Goal: Task Accomplishment & Management: Use online tool/utility

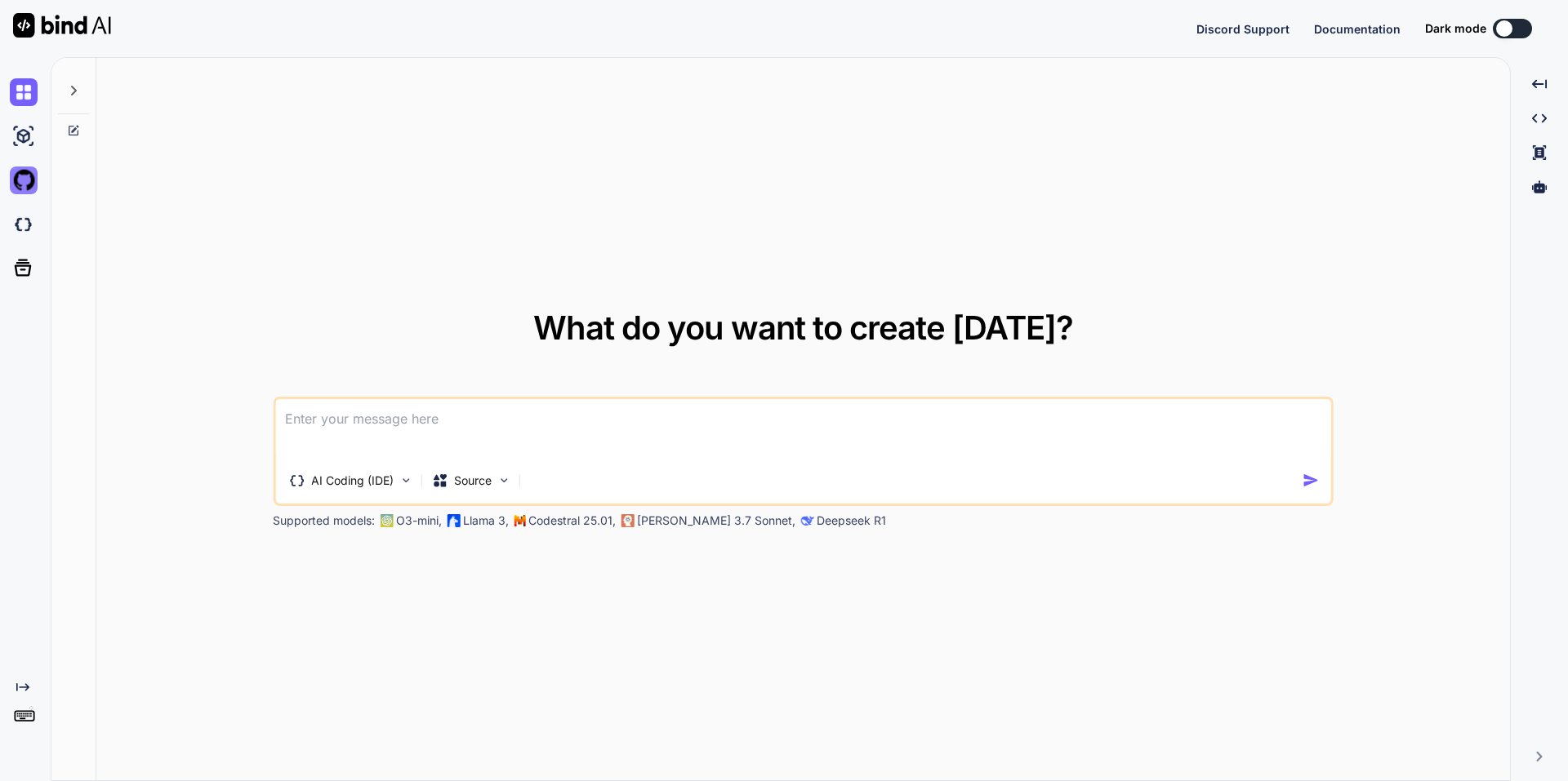
type textarea "x"
click at [24, 239] on div at bounding box center [27, 224] width 35 height 44
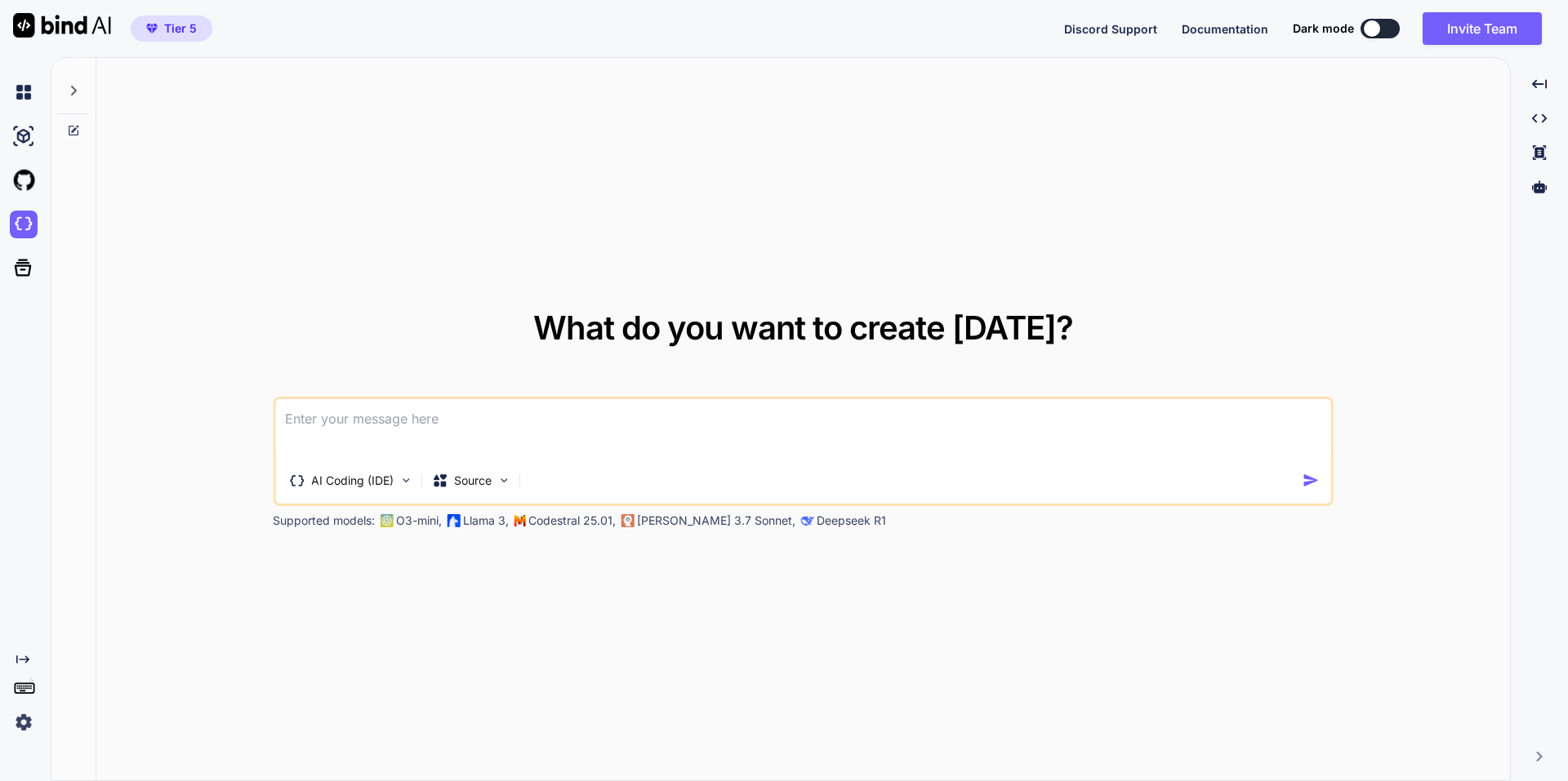
click at [6, 212] on div at bounding box center [22, 224] width 44 height 44
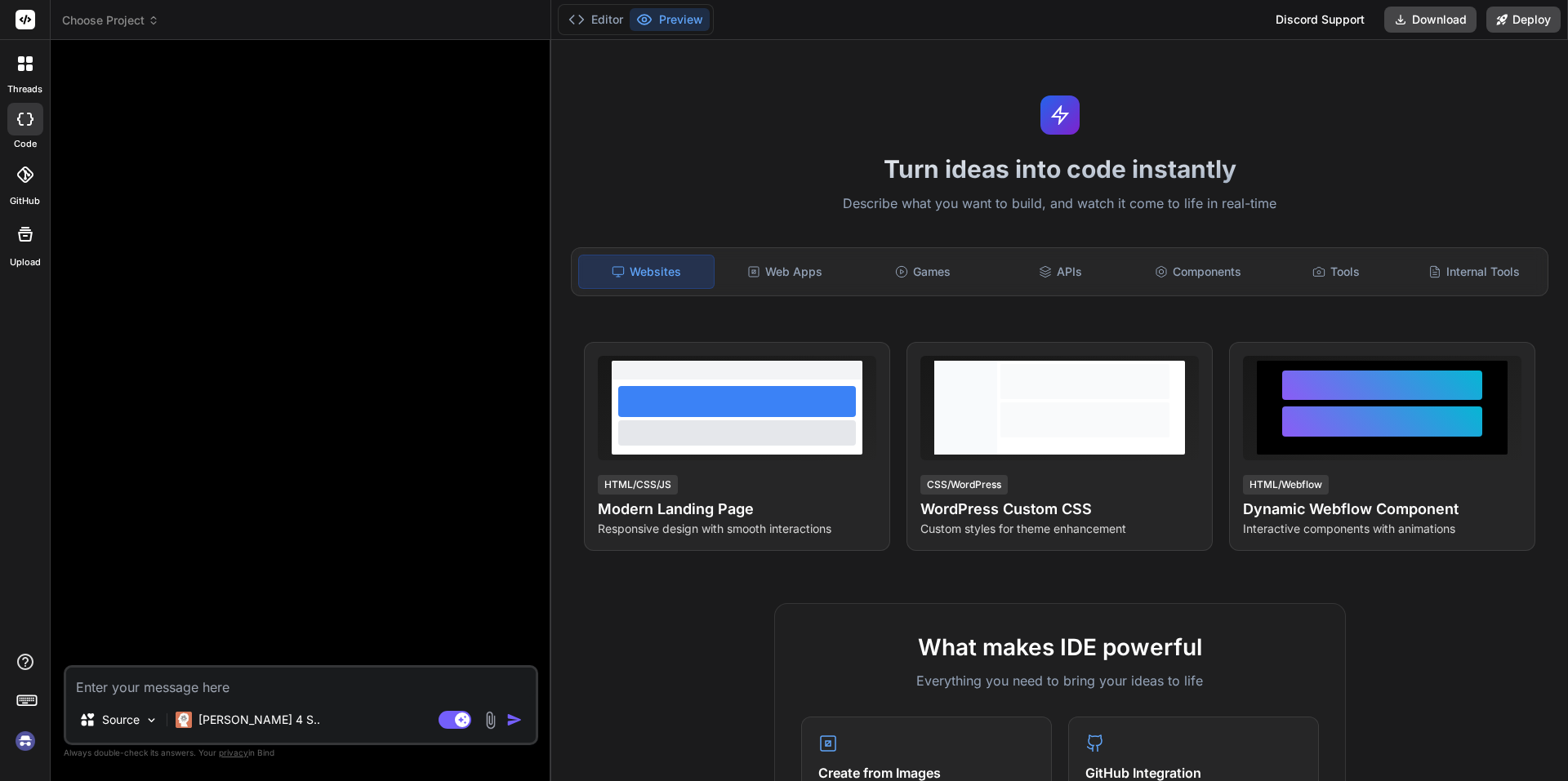
click at [29, 739] on img at bounding box center [25, 741] width 27 height 27
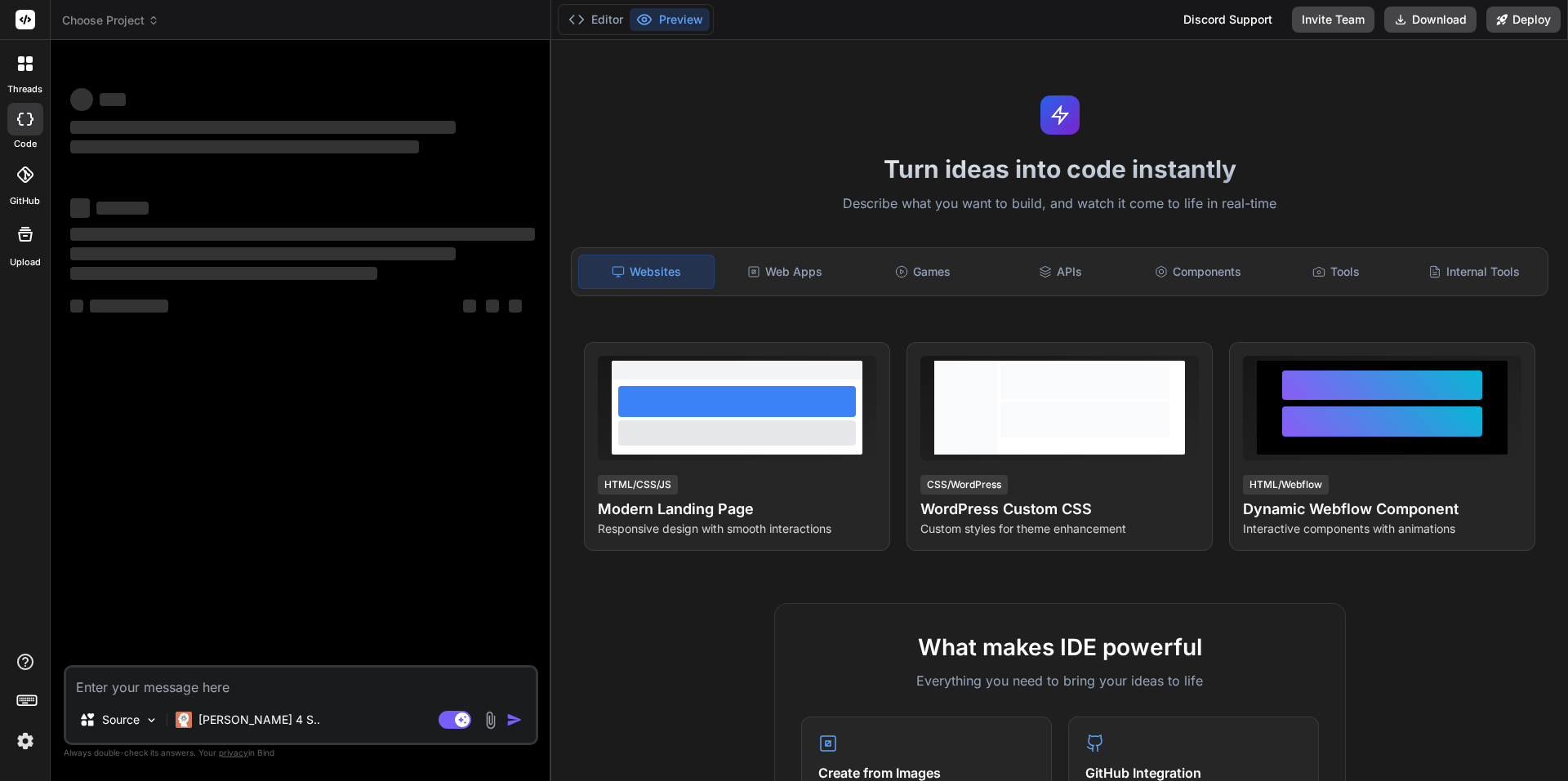
type textarea "x"
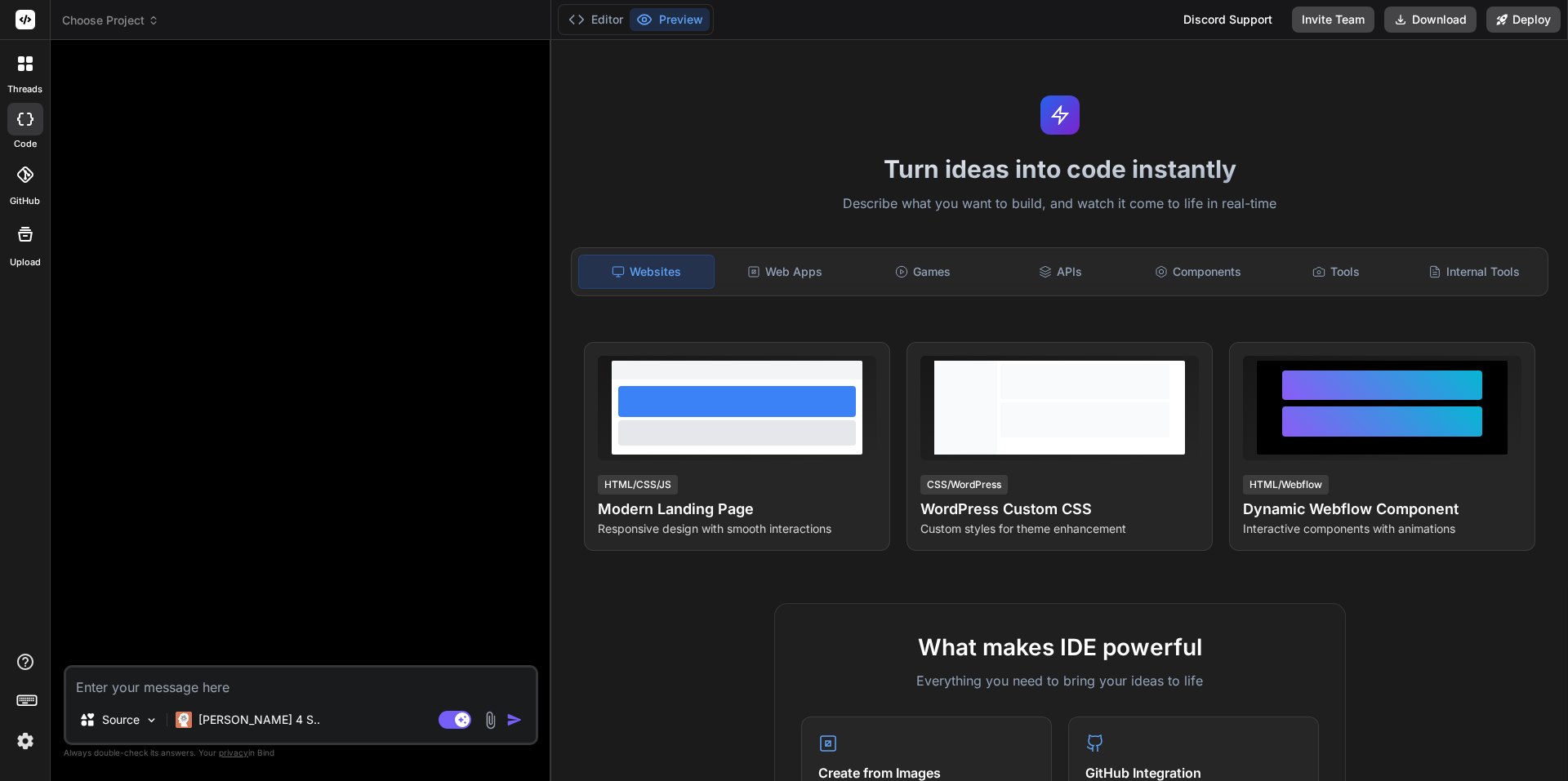
click at [115, 13] on span "Choose Project" at bounding box center [111, 20] width 98 height 16
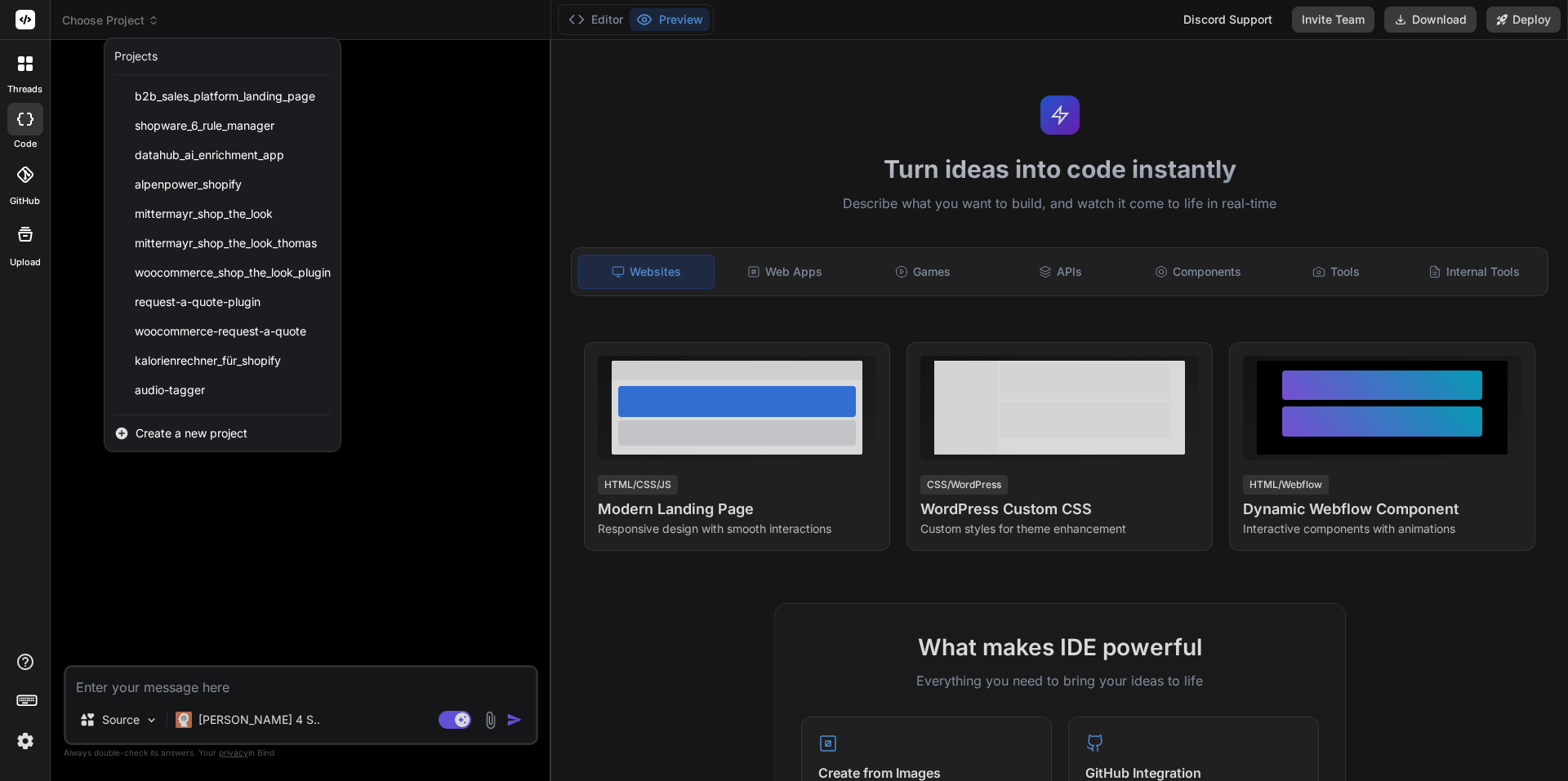
click at [221, 427] on span "Create a new project" at bounding box center [192, 433] width 112 height 16
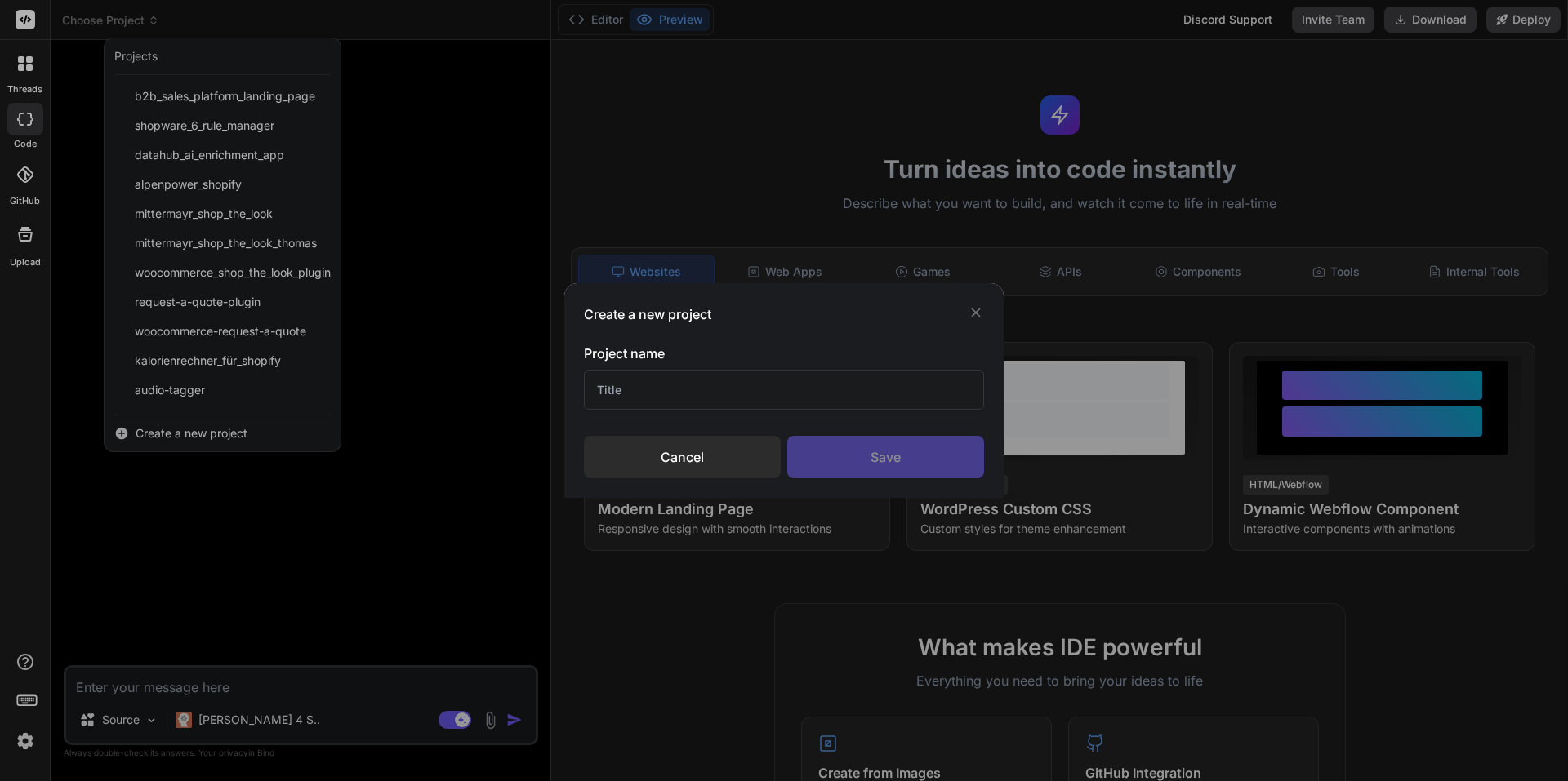
drag, startPoint x: 697, startPoint y: 396, endPoint x: 717, endPoint y: 394, distance: 20.1
click at [713, 397] on input "text" at bounding box center [784, 389] width 400 height 40
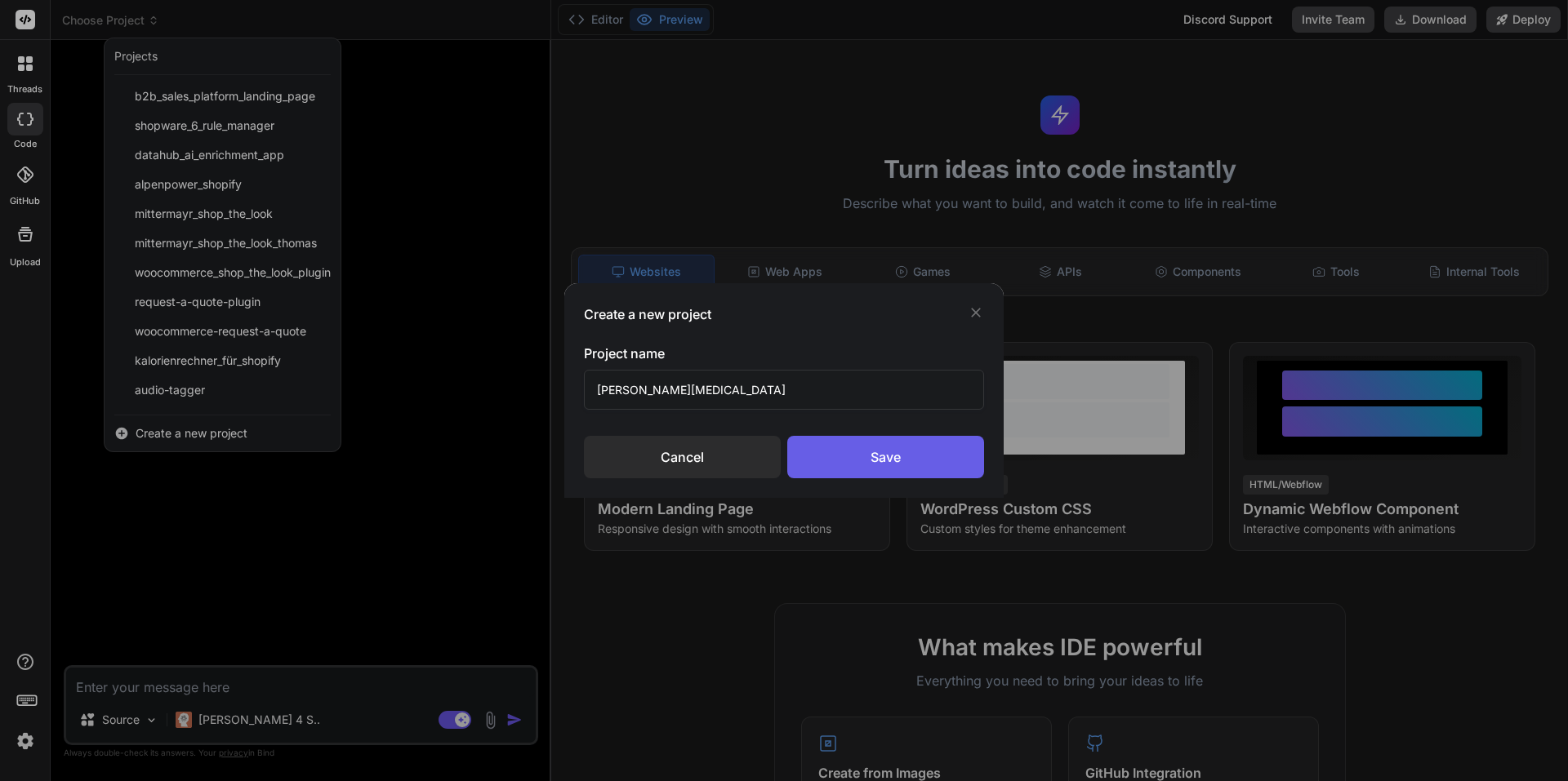
type input "[PERSON_NAME][MEDICAL_DATA]"
click at [913, 455] on div "Save" at bounding box center [886, 457] width 197 height 43
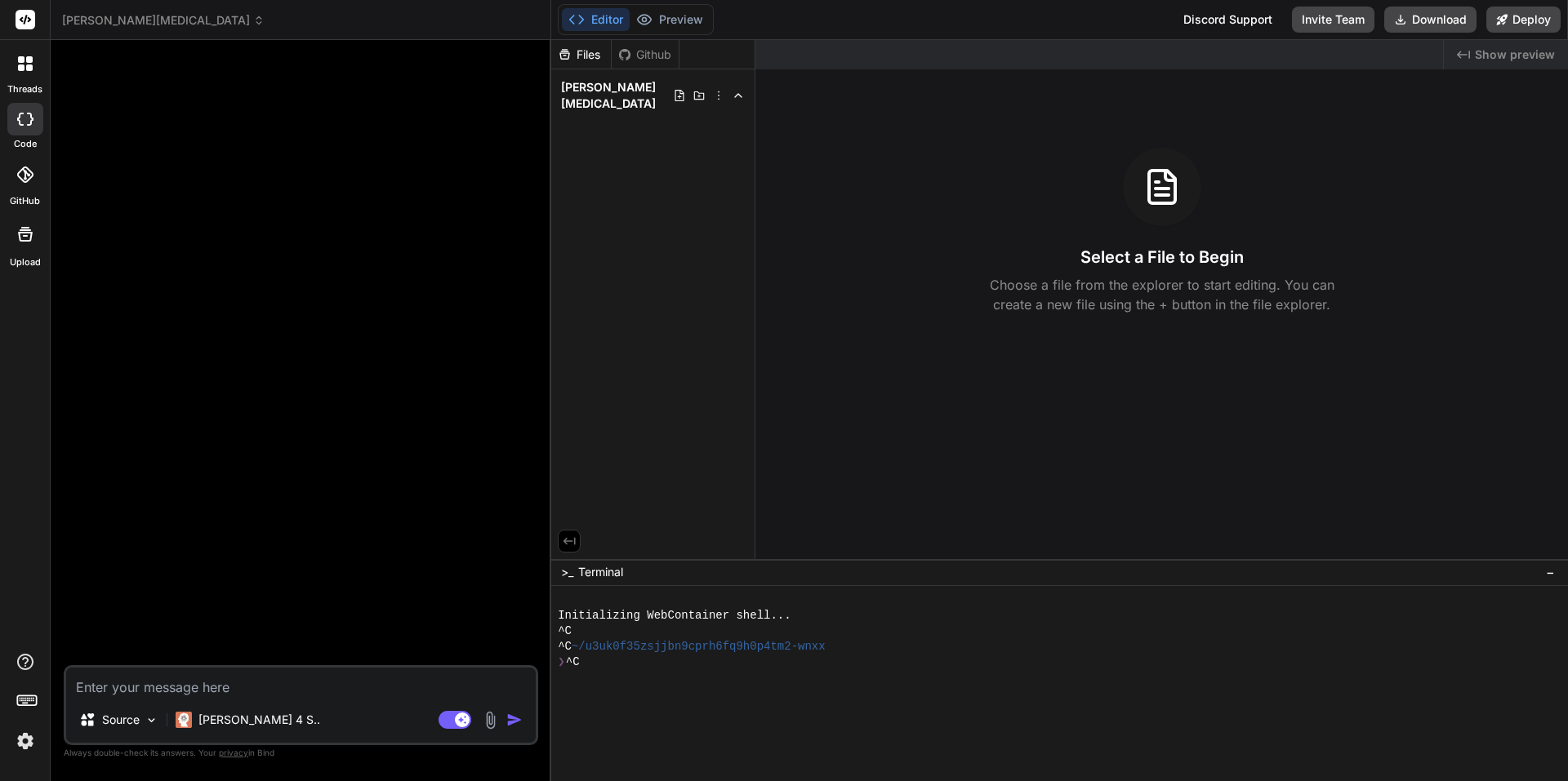
drag, startPoint x: 234, startPoint y: 595, endPoint x: 239, endPoint y: 582, distance: 13.9
click at [239, 582] on div at bounding box center [302, 359] width 471 height 613
click at [281, 695] on textarea at bounding box center [302, 682] width 470 height 29
click at [134, 714] on p "Source" at bounding box center [121, 720] width 37 height 16
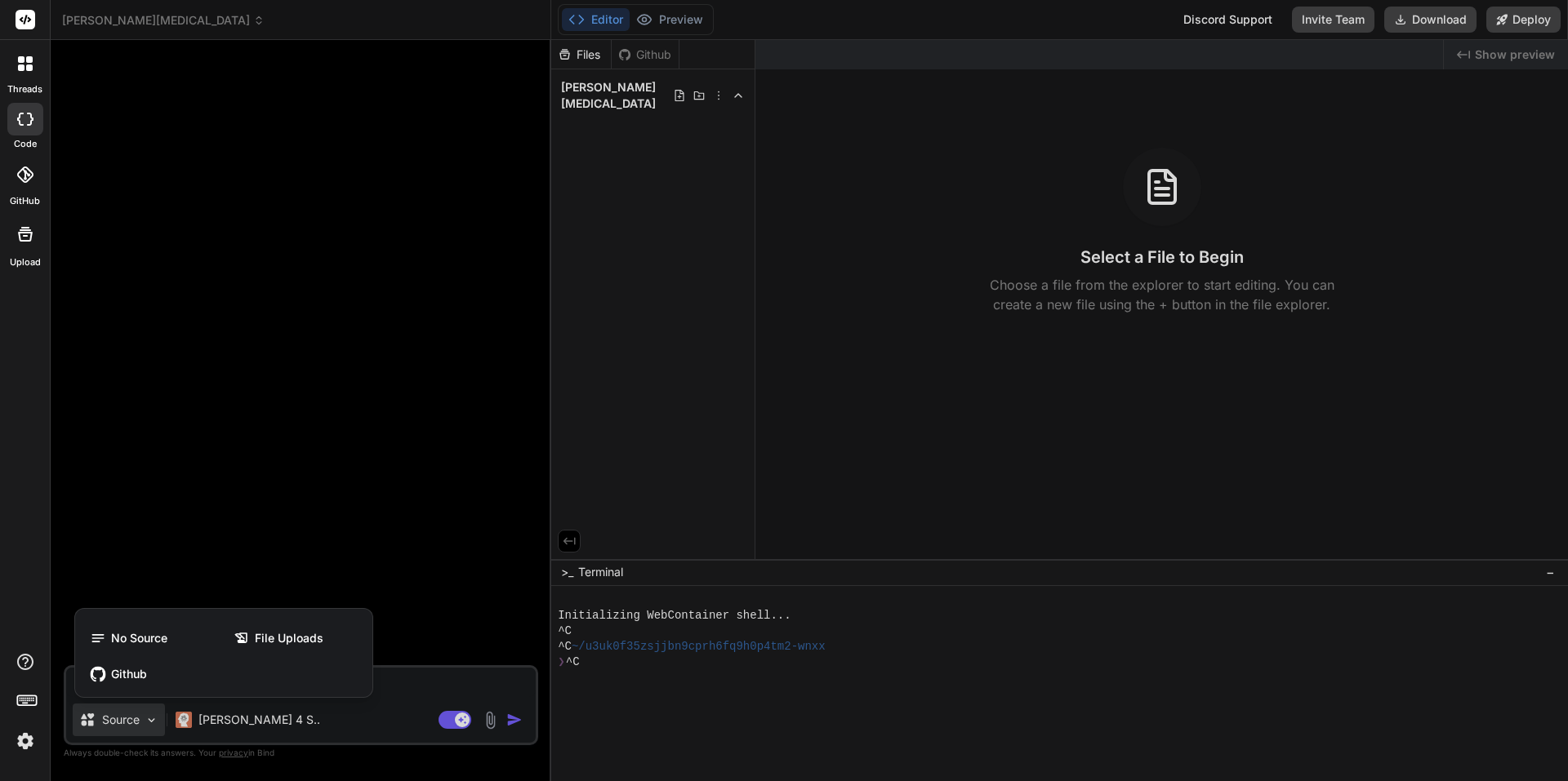
click at [187, 495] on div at bounding box center [784, 390] width 1568 height 781
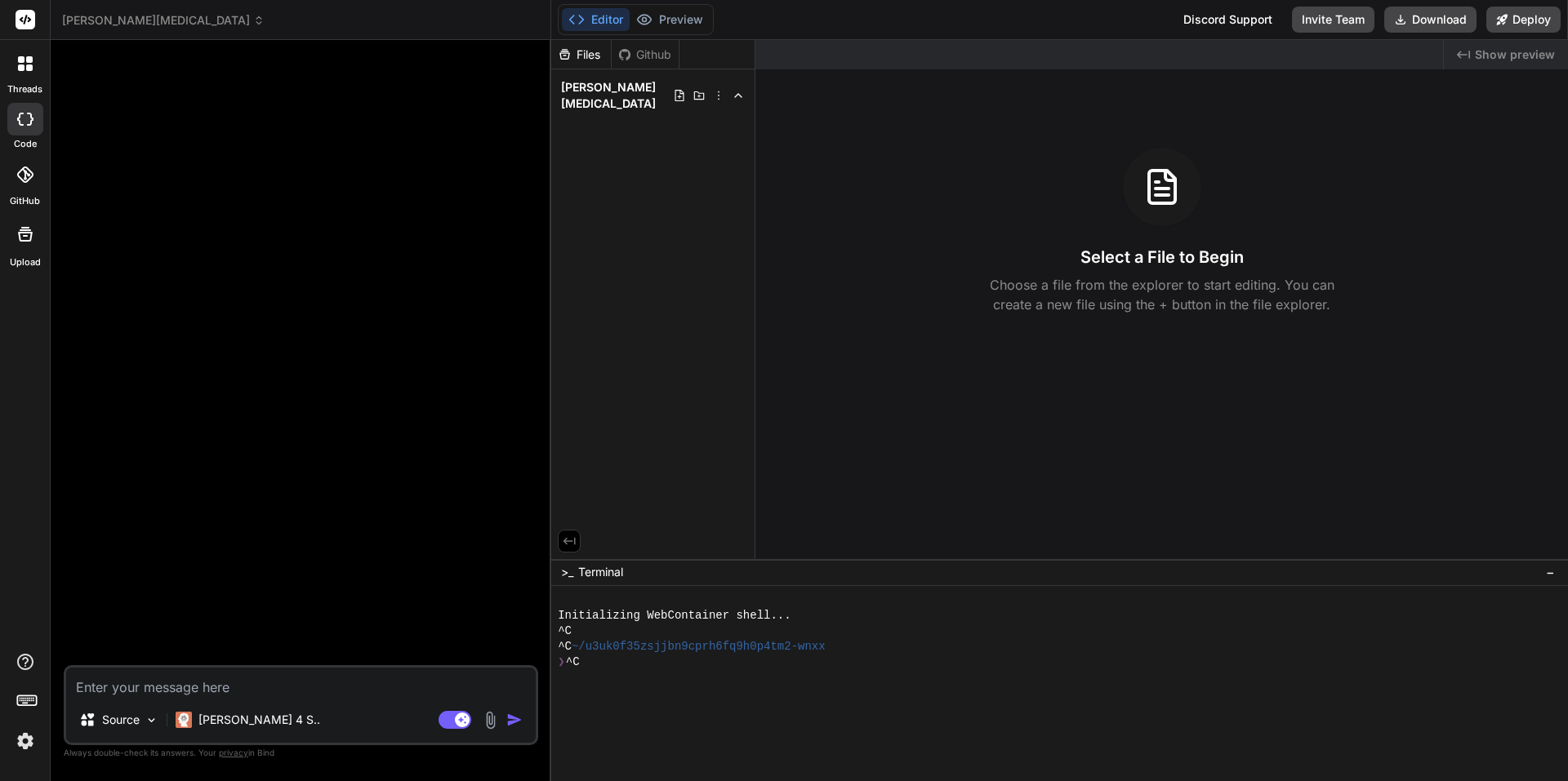
drag, startPoint x: 188, startPoint y: 675, endPoint x: 172, endPoint y: 685, distance: 18.9
click at [181, 682] on textarea at bounding box center [302, 682] width 470 height 29
paste textarea "Lore (ipsum & dolor): Sitam c adipis eliTS doe (TempoRI, ut lab etdolore) magn …"
type textarea "x"
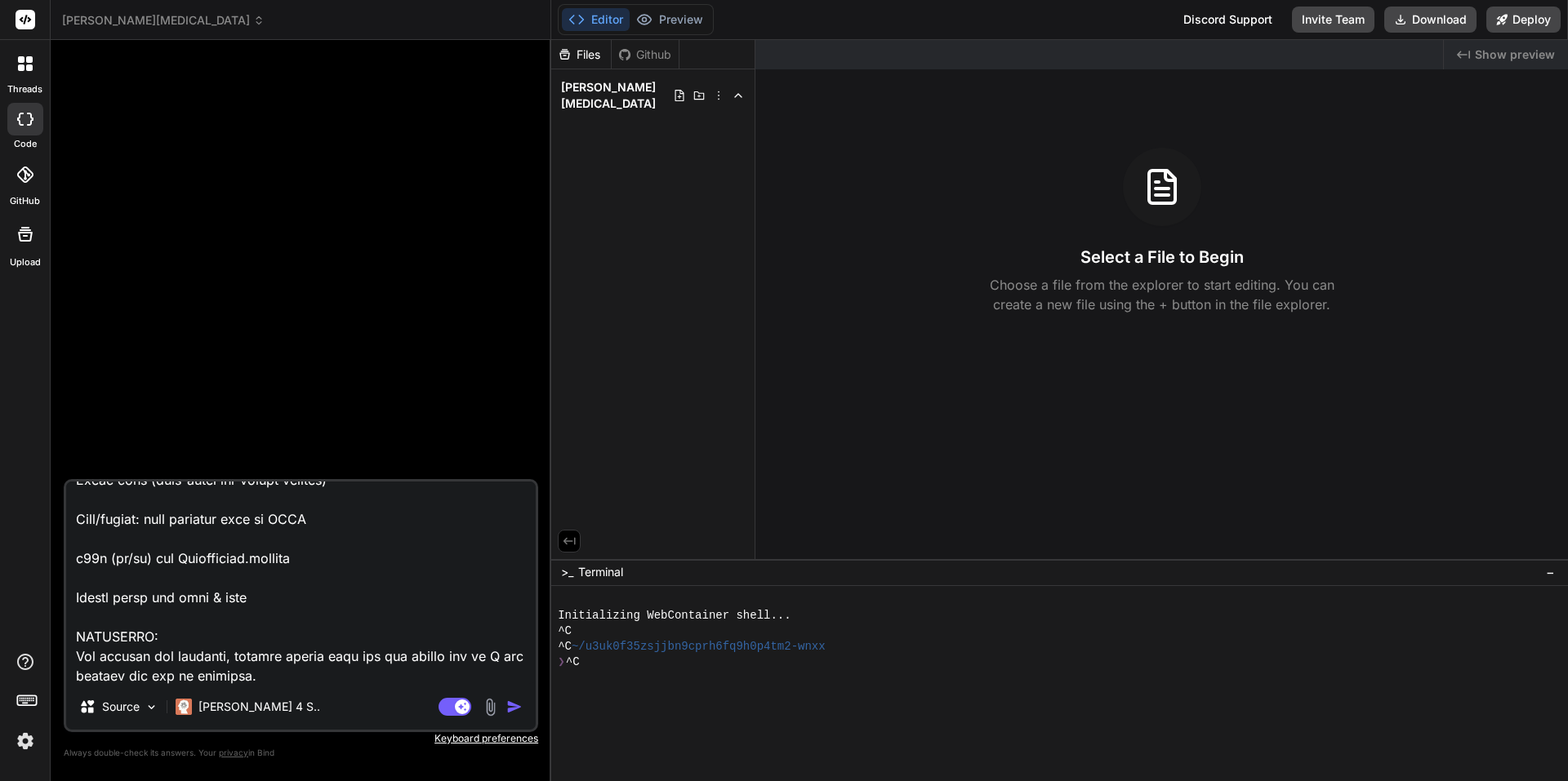
type textarea "Lore (ipsum & dolor): Sitam c adipis eliTS doe (TempoRI, ut lab etdolore) magn …"
click at [509, 709] on img "button" at bounding box center [514, 707] width 16 height 16
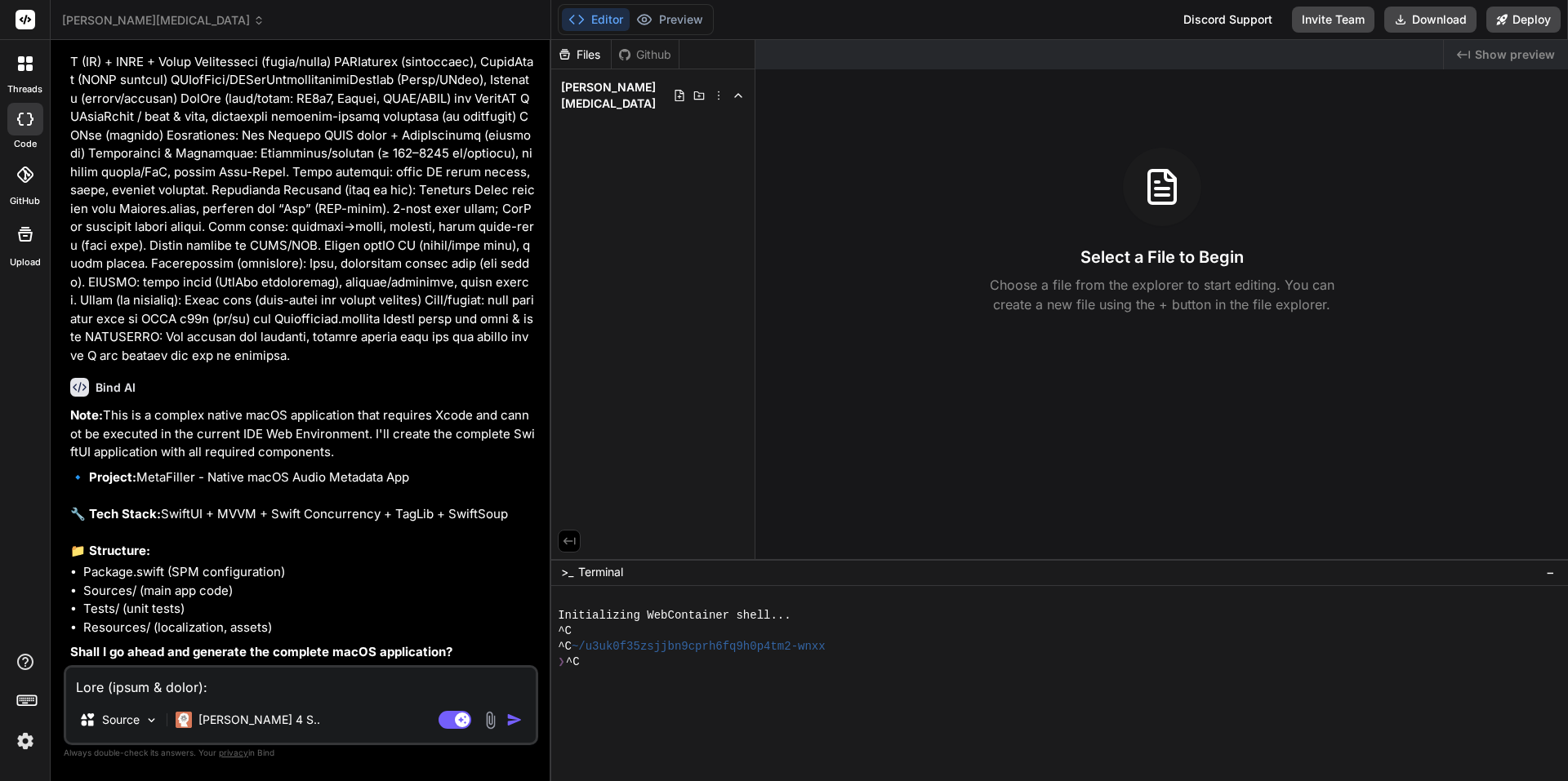
scroll to position [312, 0]
type textarea "x"
click at [254, 699] on div "Source Claude 4 S.. Agent Mode. When this toggle is activated, AI automatically…" at bounding box center [301, 706] width 474 height 80
click at [256, 681] on textarea at bounding box center [302, 682] width 470 height 29
type textarea "x"
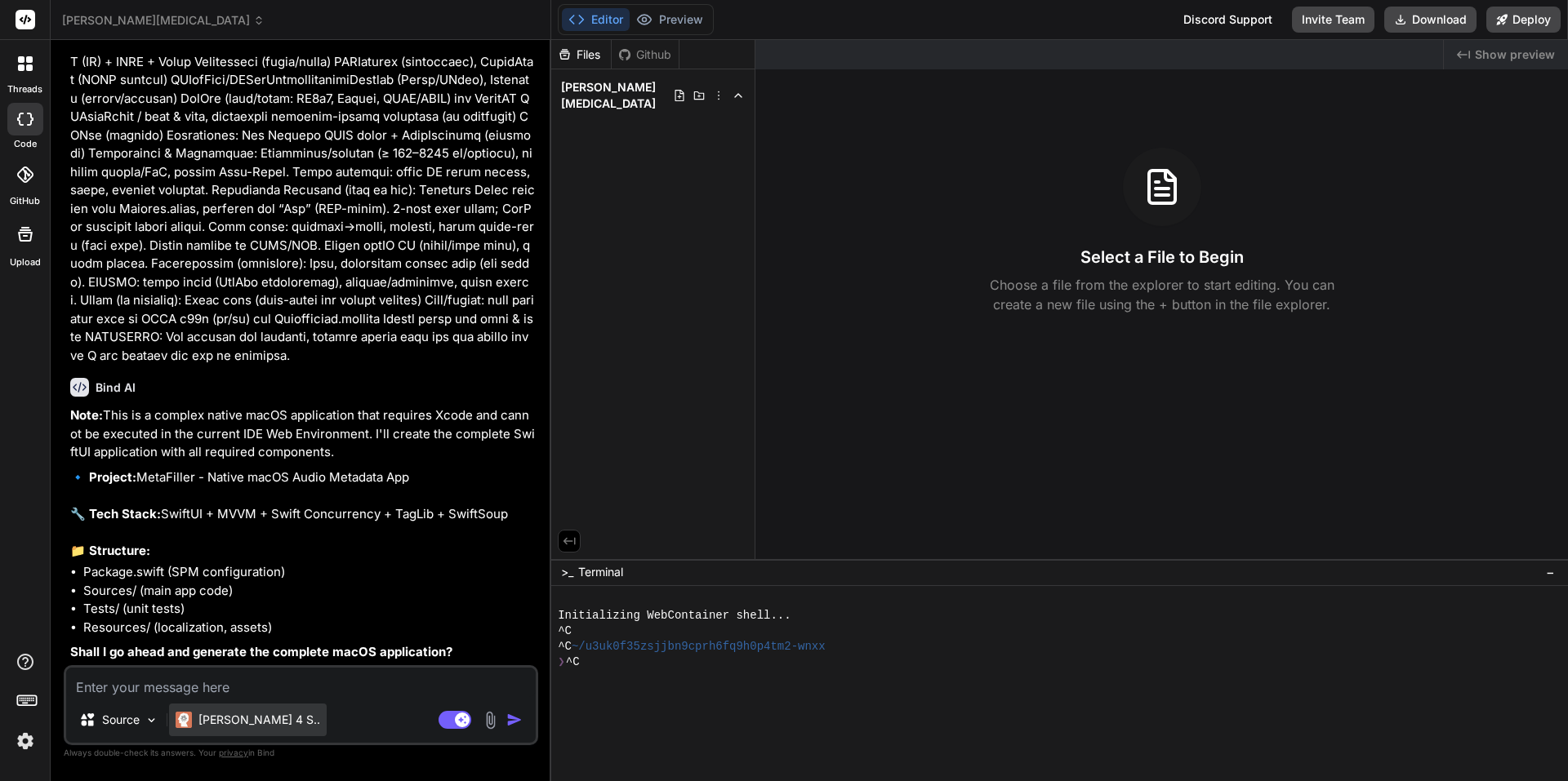
type textarea "D"
type textarea "x"
type textarea "Do"
type textarea "x"
type textarea "Do"
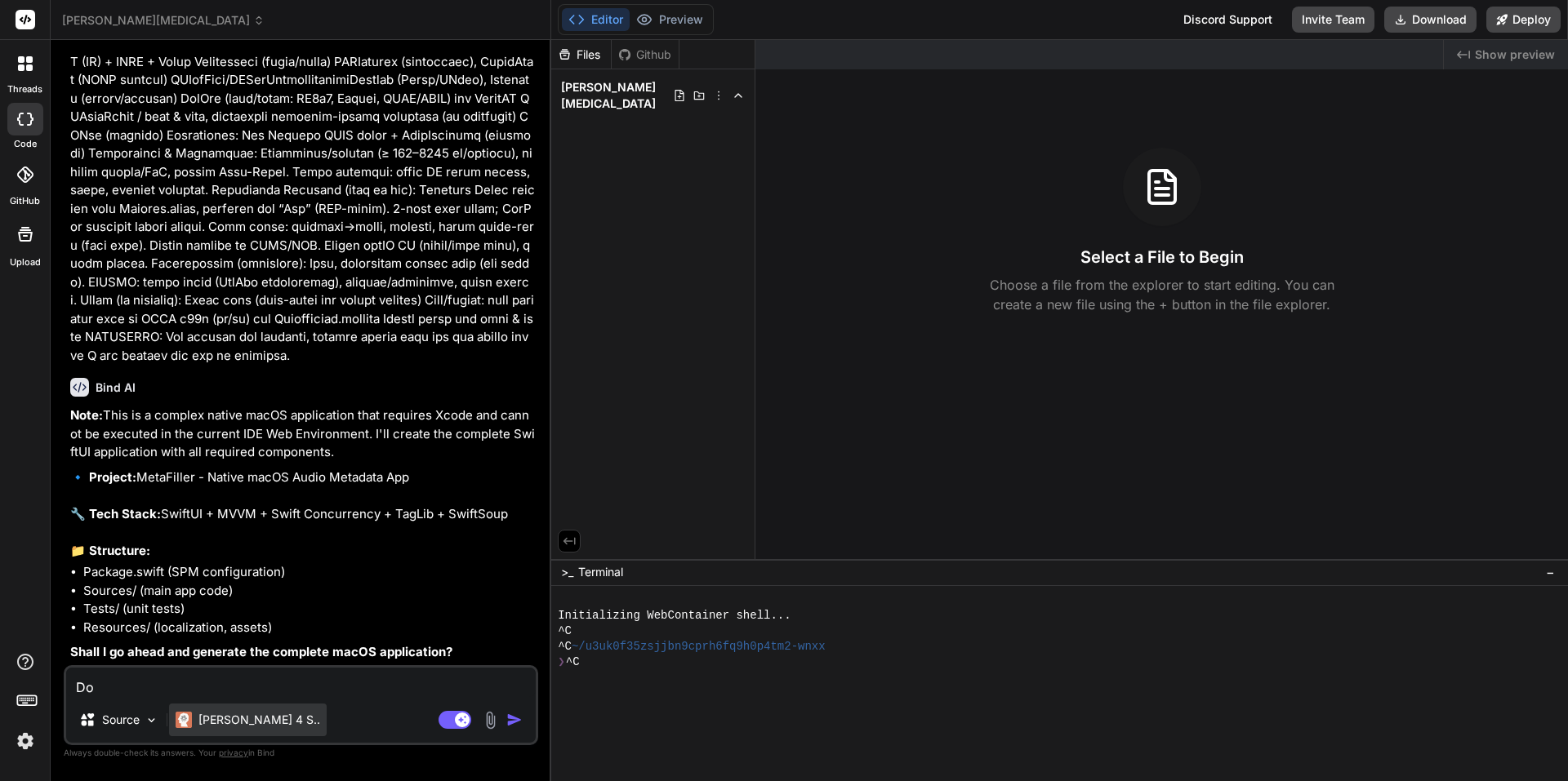
type textarea "x"
type textarea "Do i"
type textarea "x"
type textarea "Do it"
type textarea "x"
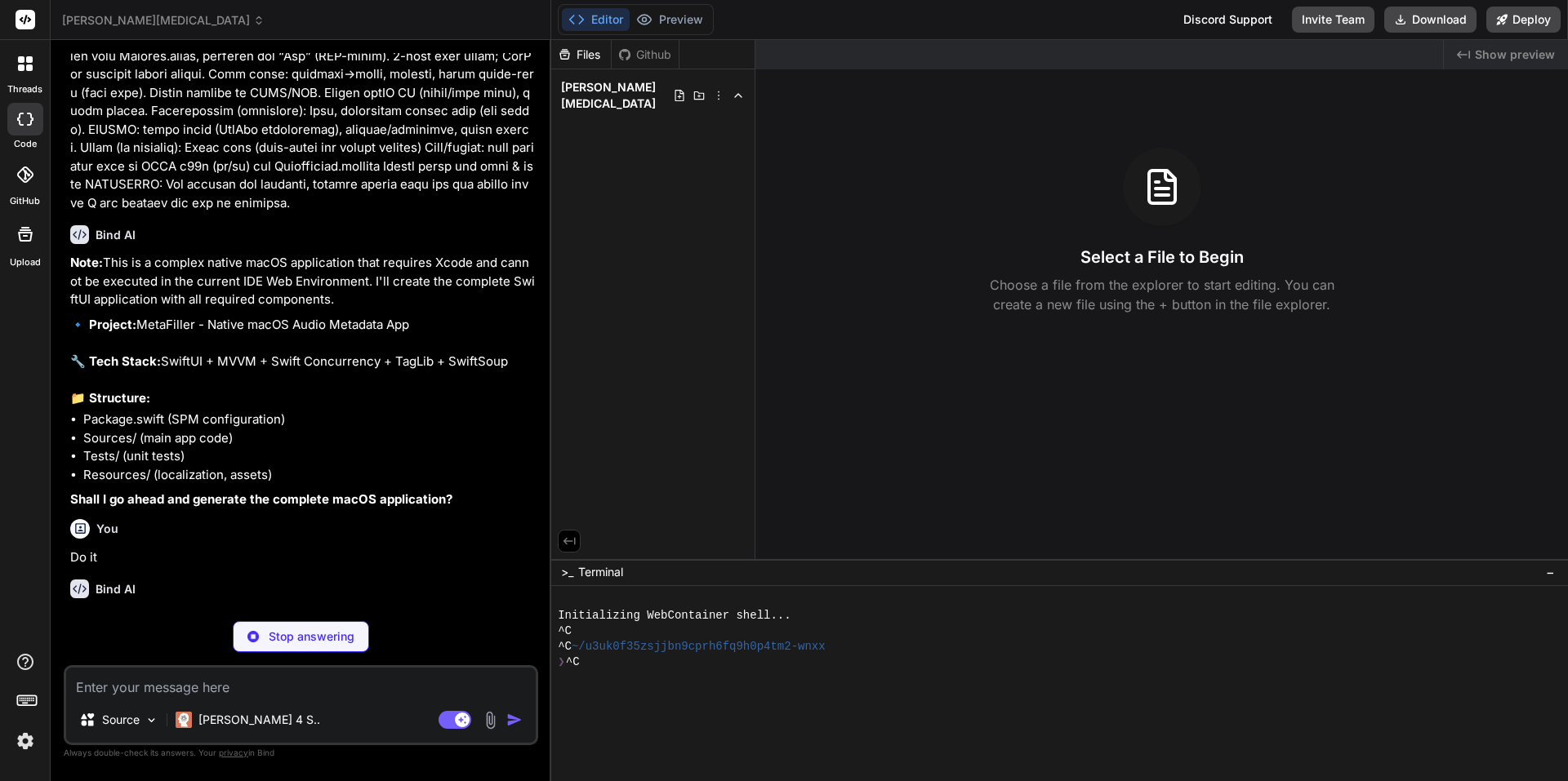
scroll to position [481, 0]
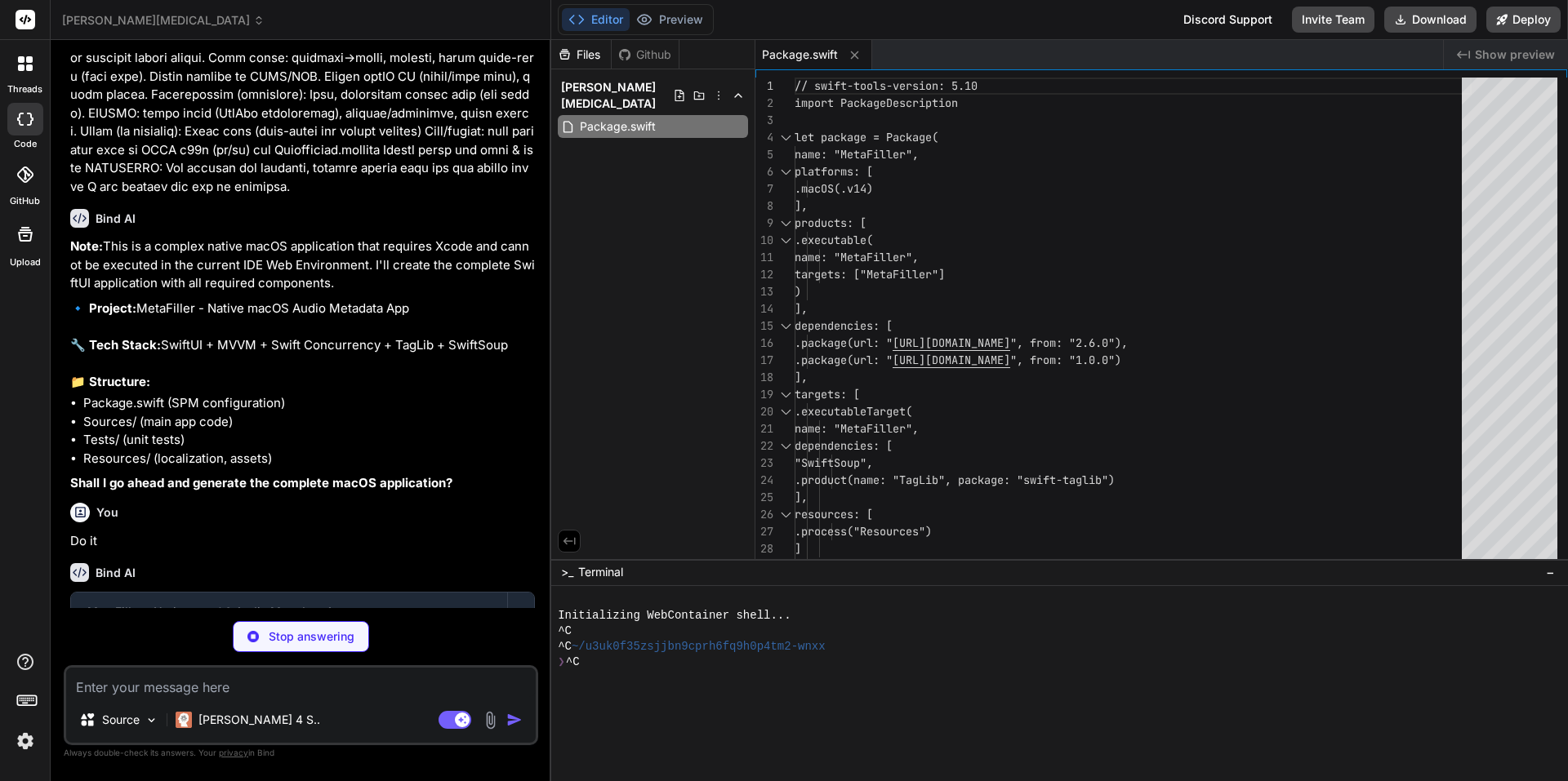
type textarea "x"
type textarea ".environmentObject(appState) .frame(minWidth: 800, minHeight: 600) } .windowRes…"
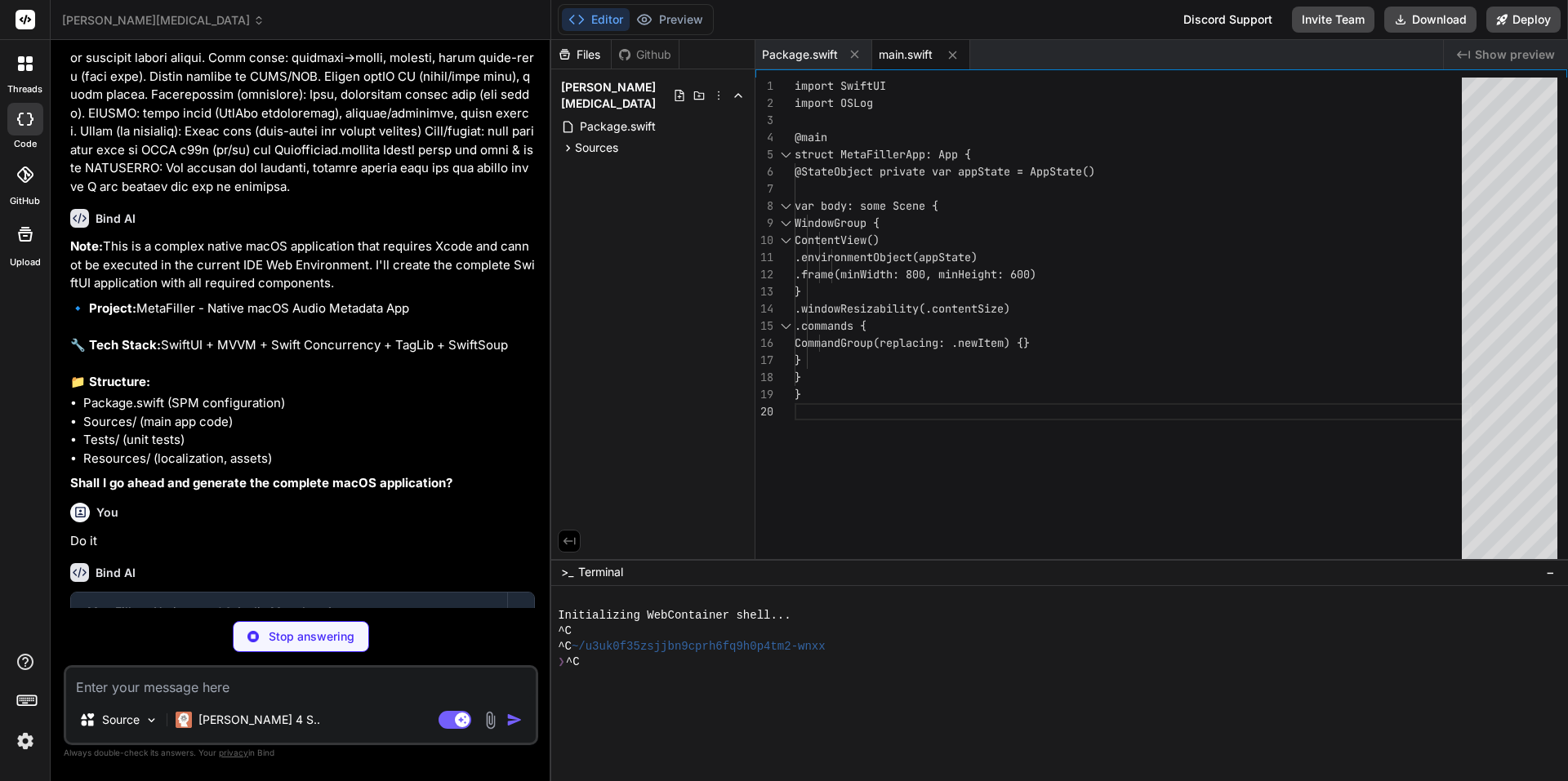
type textarea "x"
type textarea "case results = "Results" var displayName: String { rawValue } }"
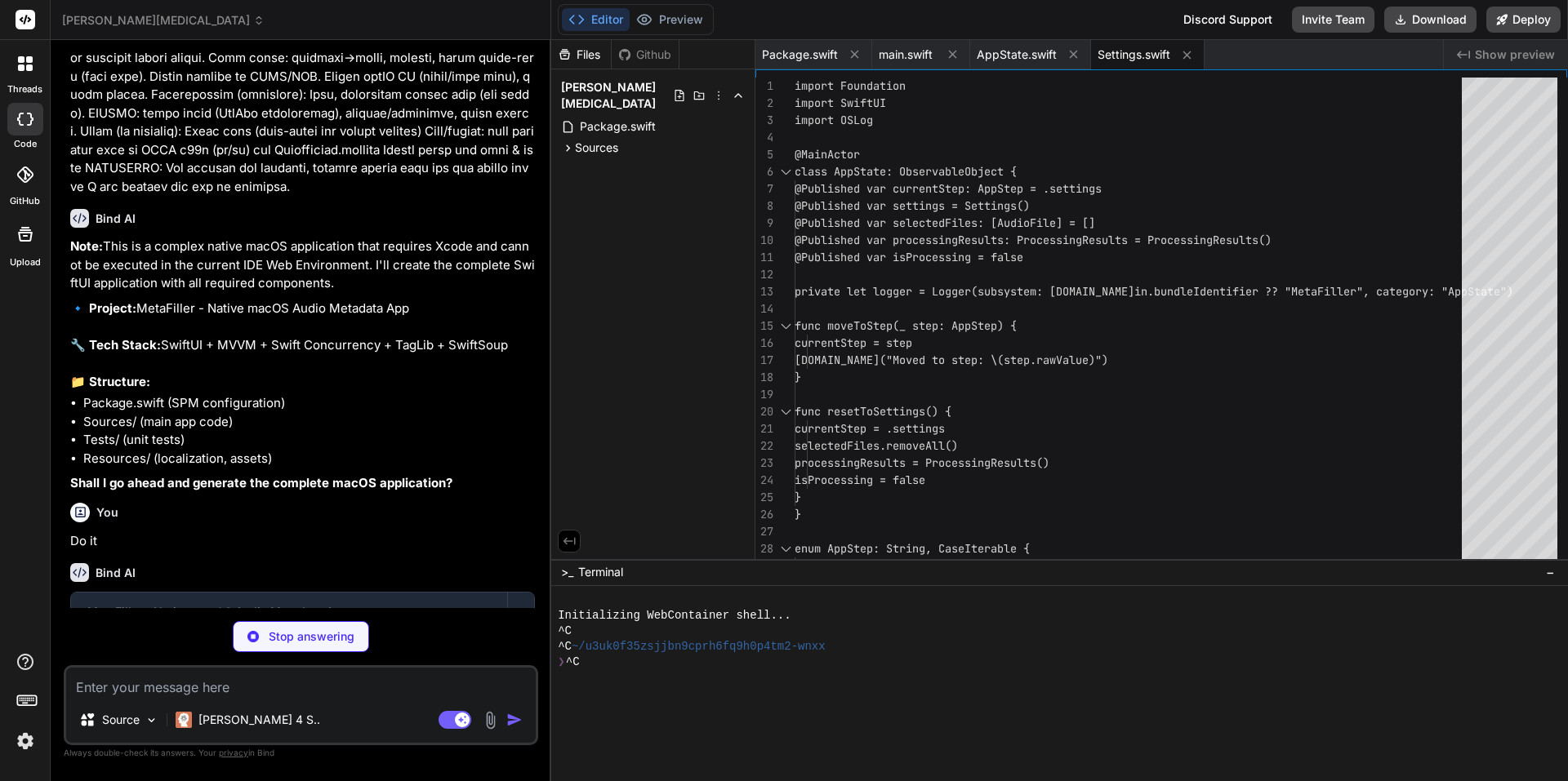
type textarea "x"
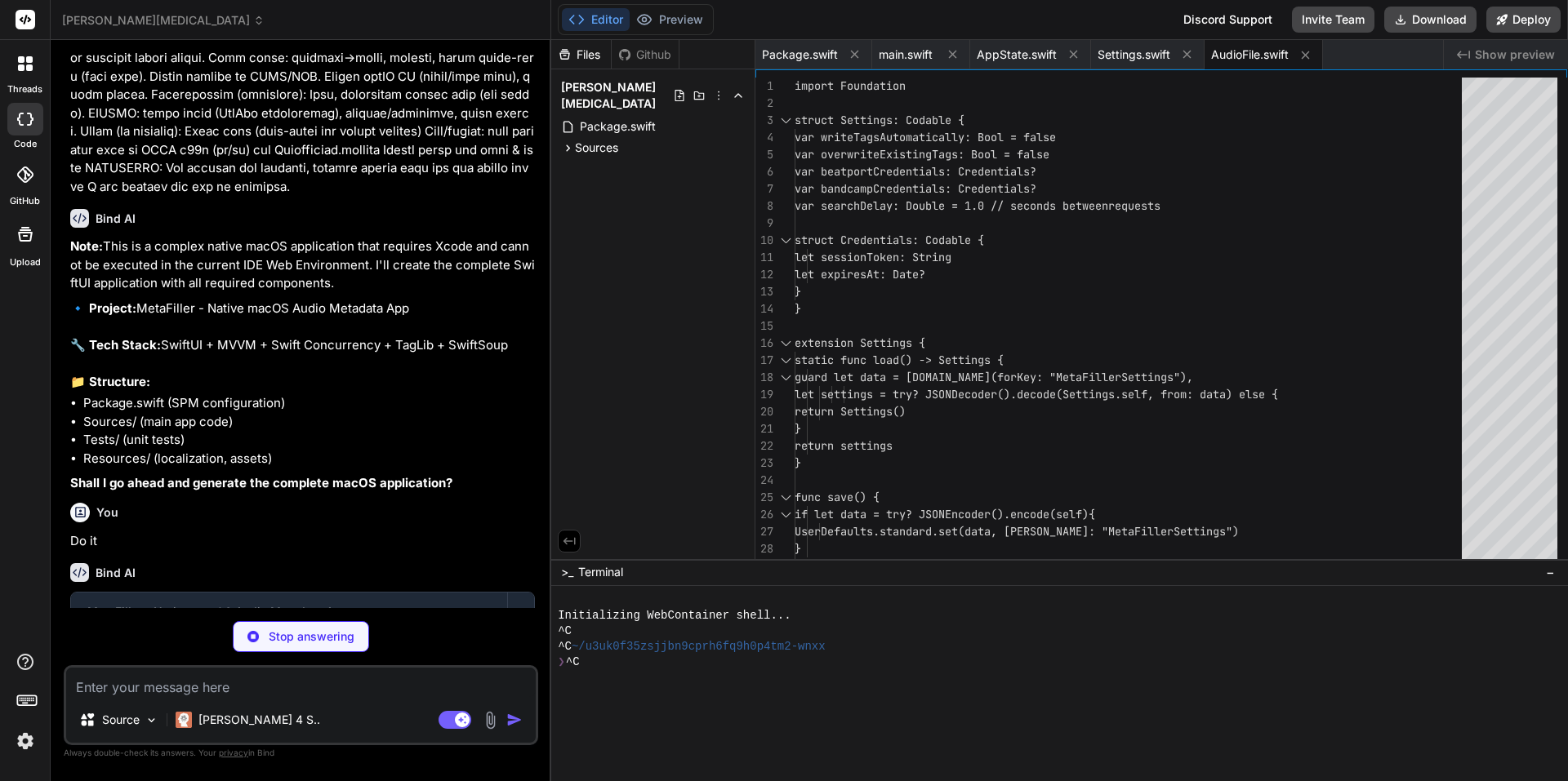
type textarea "x"
type textarea ") } } return d[a.count][b.count] } }"
type textarea "x"
type textarea "for error in errors { csv += "\(error.file.filename),Error,,,,,,,\(error.error)…"
type textarea "x"
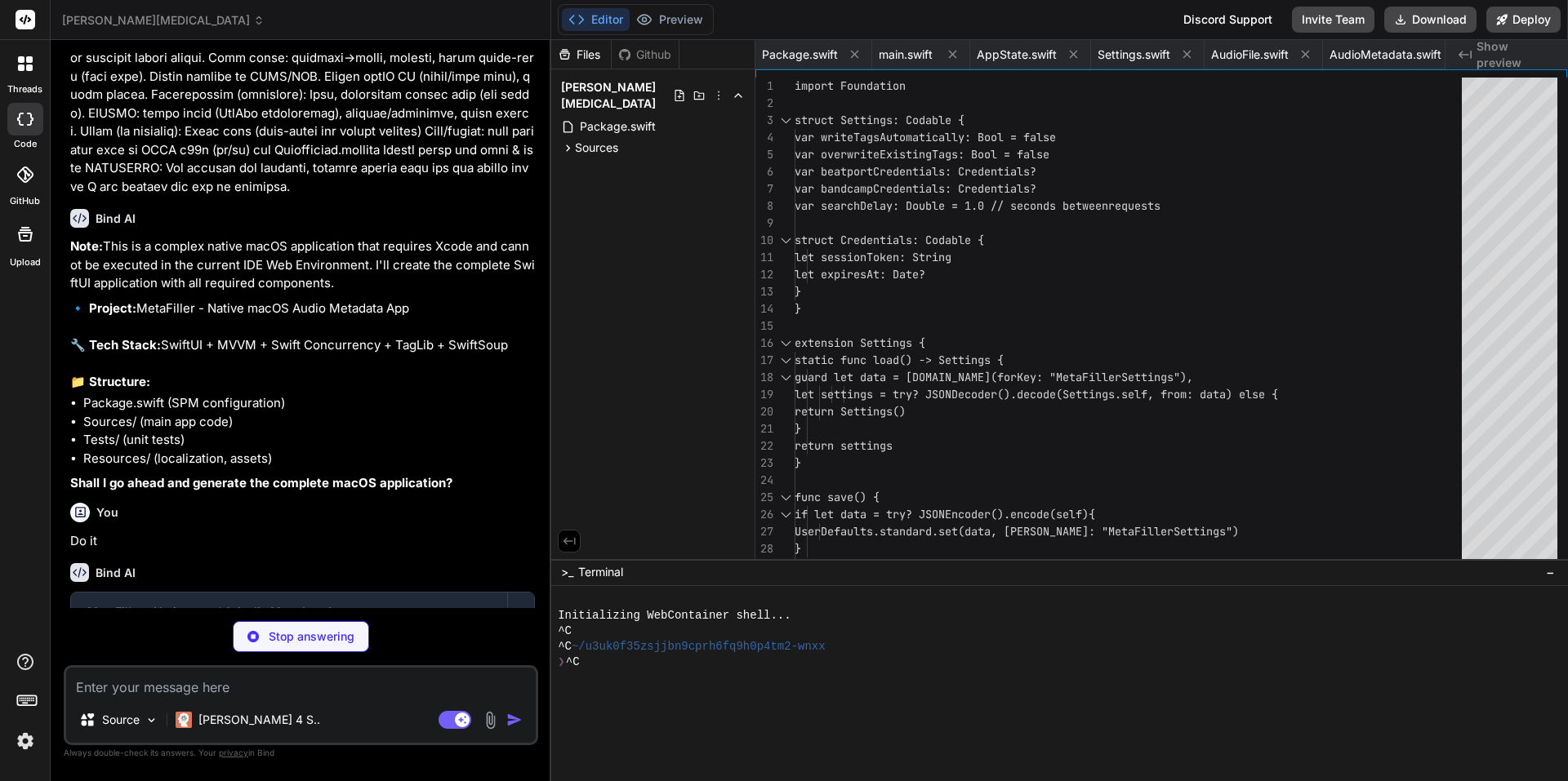
type textarea "return "gearshape" case .selection: return "folder" case .results: return "list…"
type textarea "x"
type textarea "case .beatport: return "Beatport" case .bandcamp: return "Bandcamp" } } }"
type textarea "x"
type textarea "self.parent.dismiss() } } } } } }"
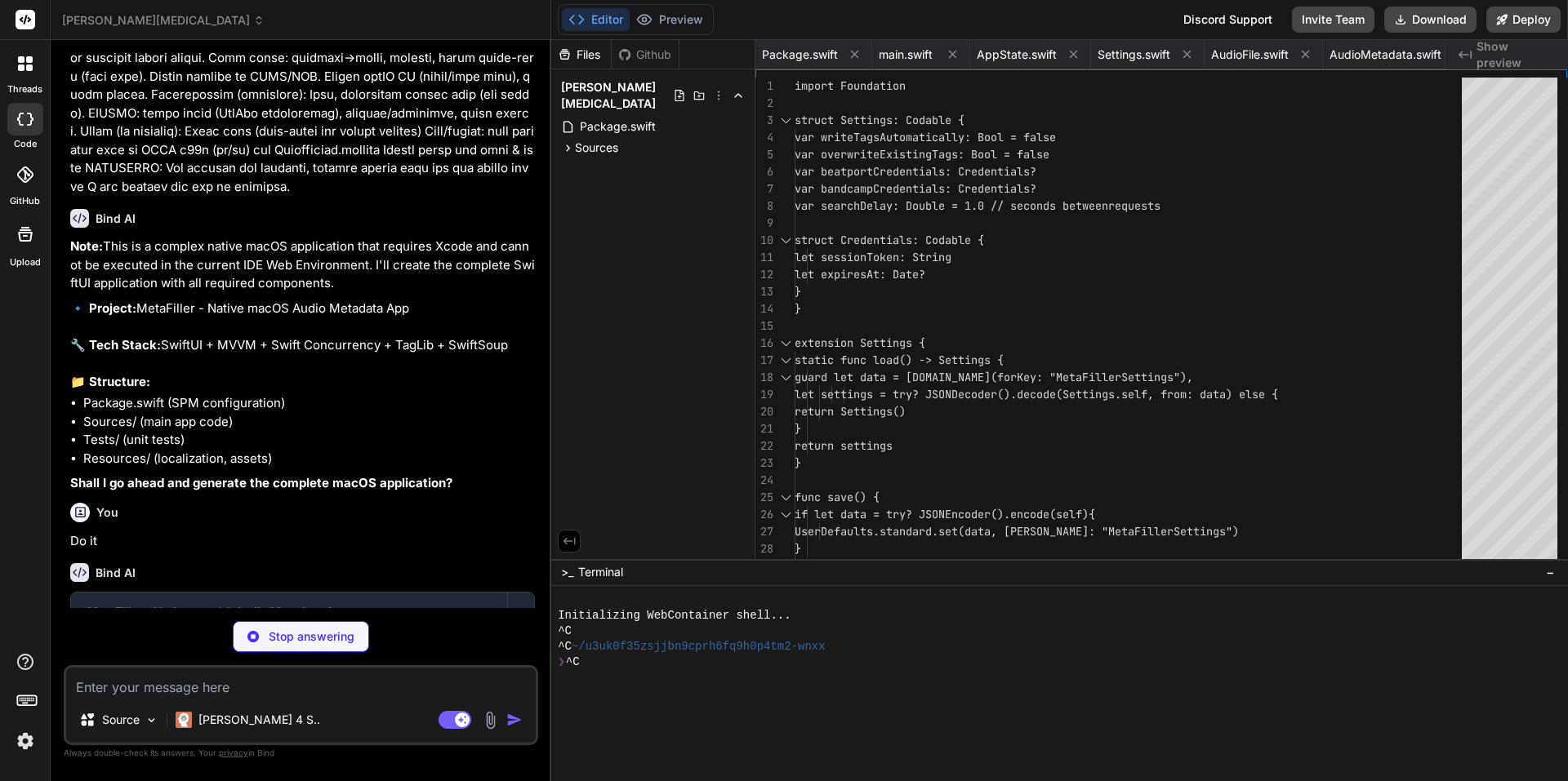
type textarea "x"
type textarea "}"
type textarea "x"
type textarea "var contentType: UTType { switch self { case .json: return .json case .csv: ret…"
type textarea "x"
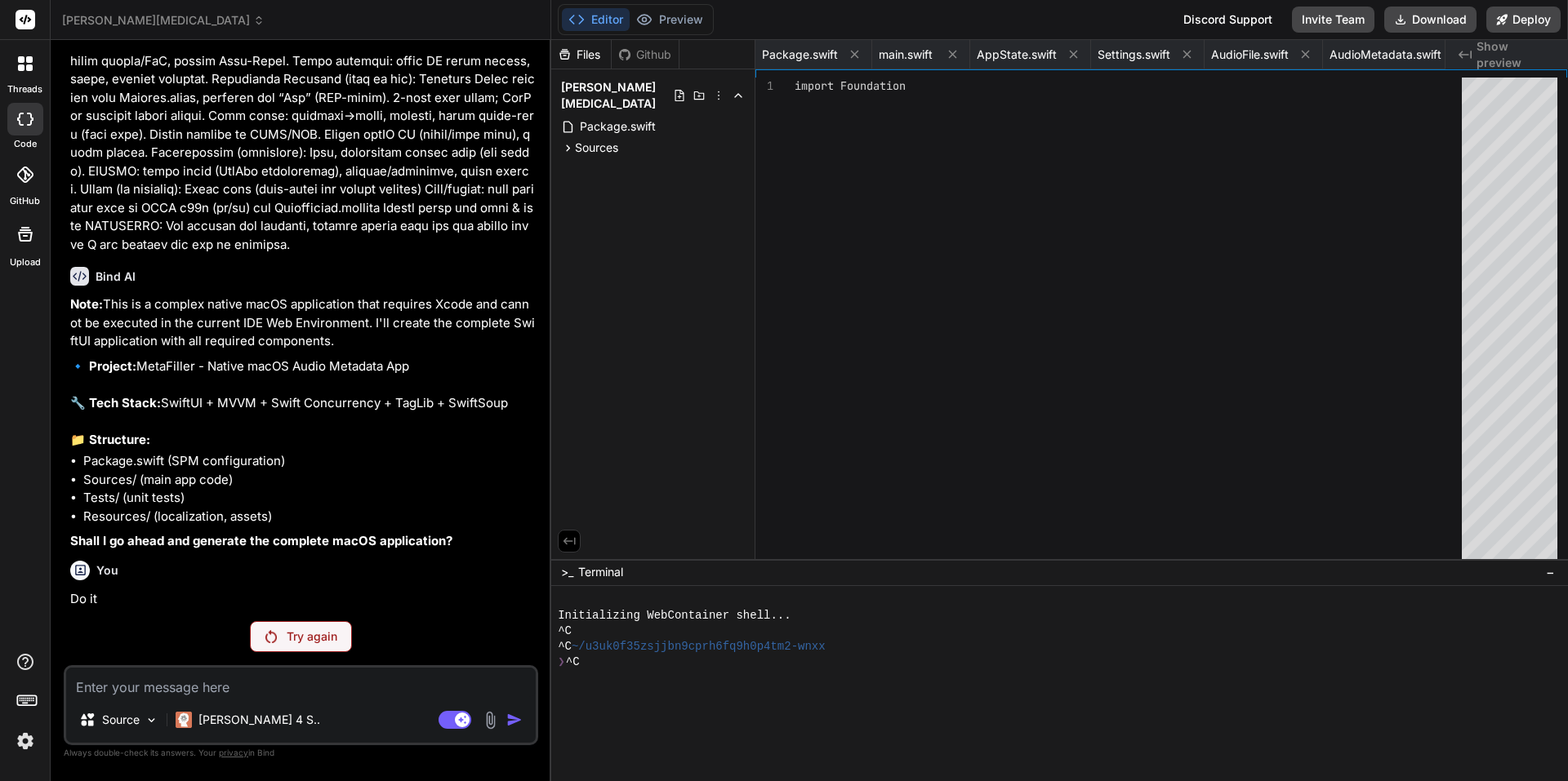
scroll to position [423, 0]
click at [1228, 47] on span "ResultsView.swift" at bounding box center [1201, 55] width 91 height 16
type textarea "var contentType: UTType { switch self { case .json: return .json case .csv: ret…"
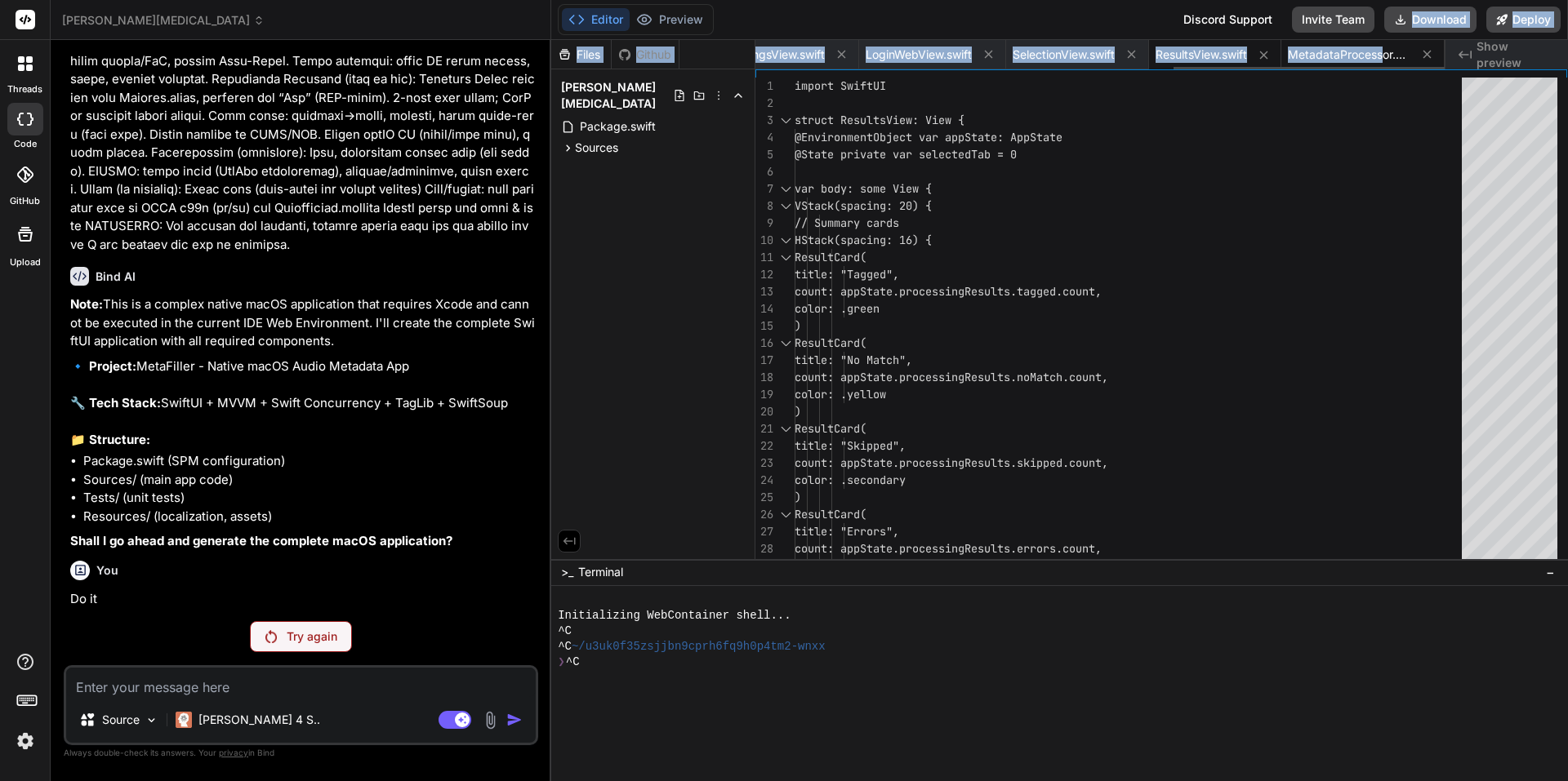
click at [1384, 43] on div "Editor Preview Disabled until preview for your project is generated Discord Sup…" at bounding box center [1060, 390] width 1017 height 781
click at [1319, 56] on span "MetadataProcessor.swift" at bounding box center [1350, 55] width 122 height 16
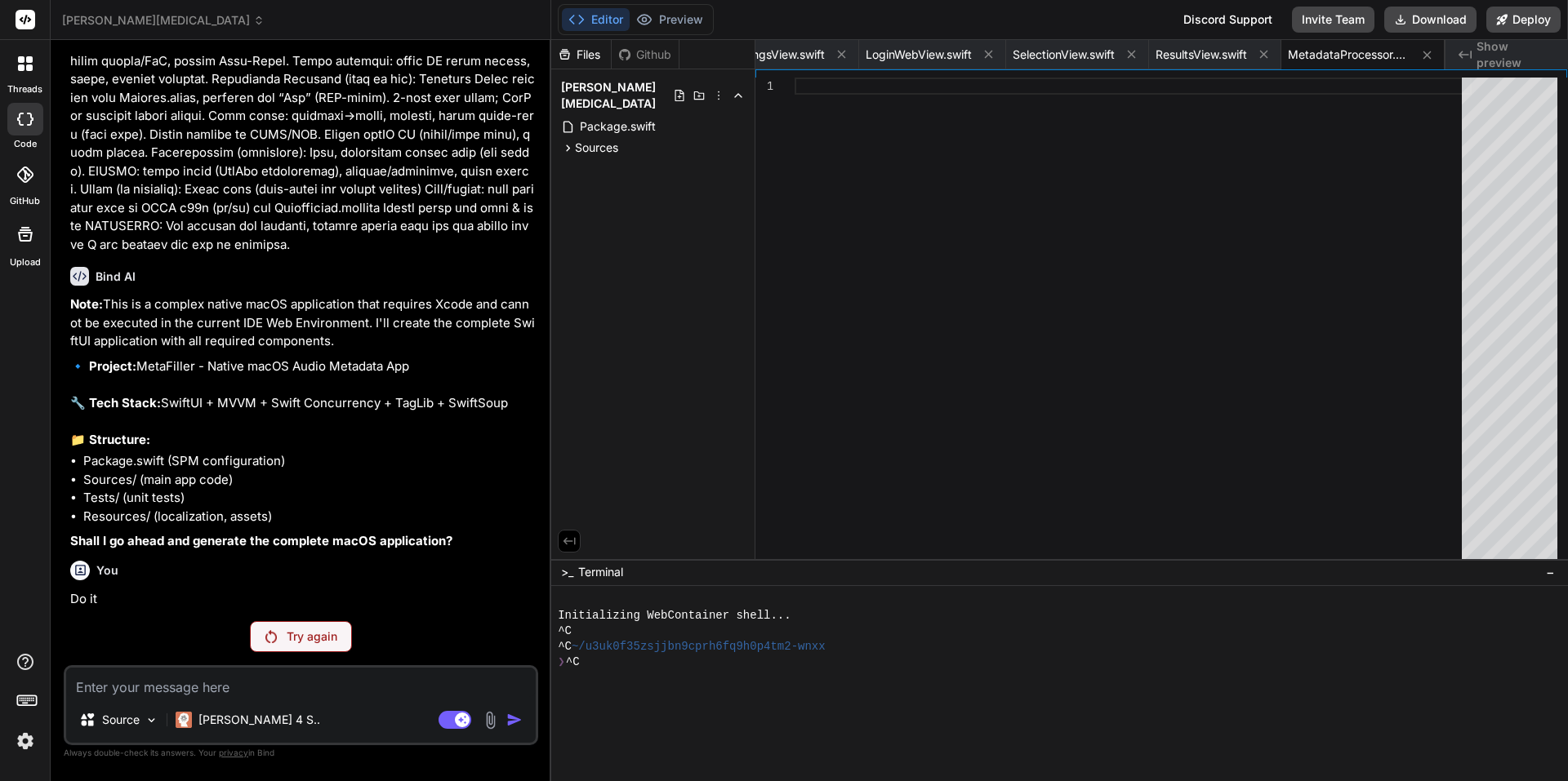
drag, startPoint x: 278, startPoint y: 423, endPoint x: 287, endPoint y: 421, distance: 9.2
click at [287, 421] on p "🔹 Project: MetaFiller - Native macOS Audio Metadata App 🔧 Tech Stack: SwiftUI +…" at bounding box center [302, 403] width 465 height 92
click at [326, 642] on p "Try again" at bounding box center [311, 637] width 51 height 16
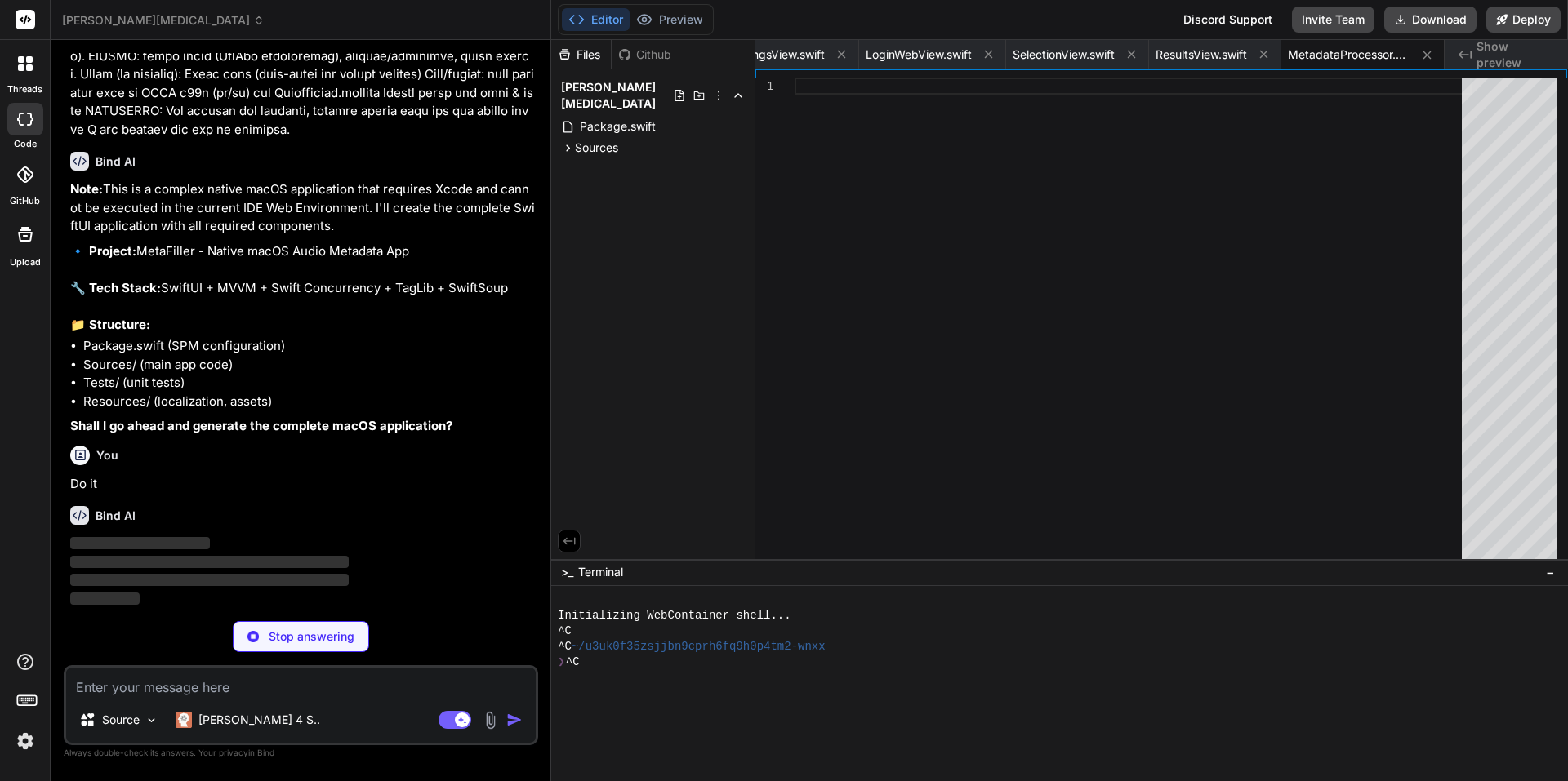
type textarea "x"
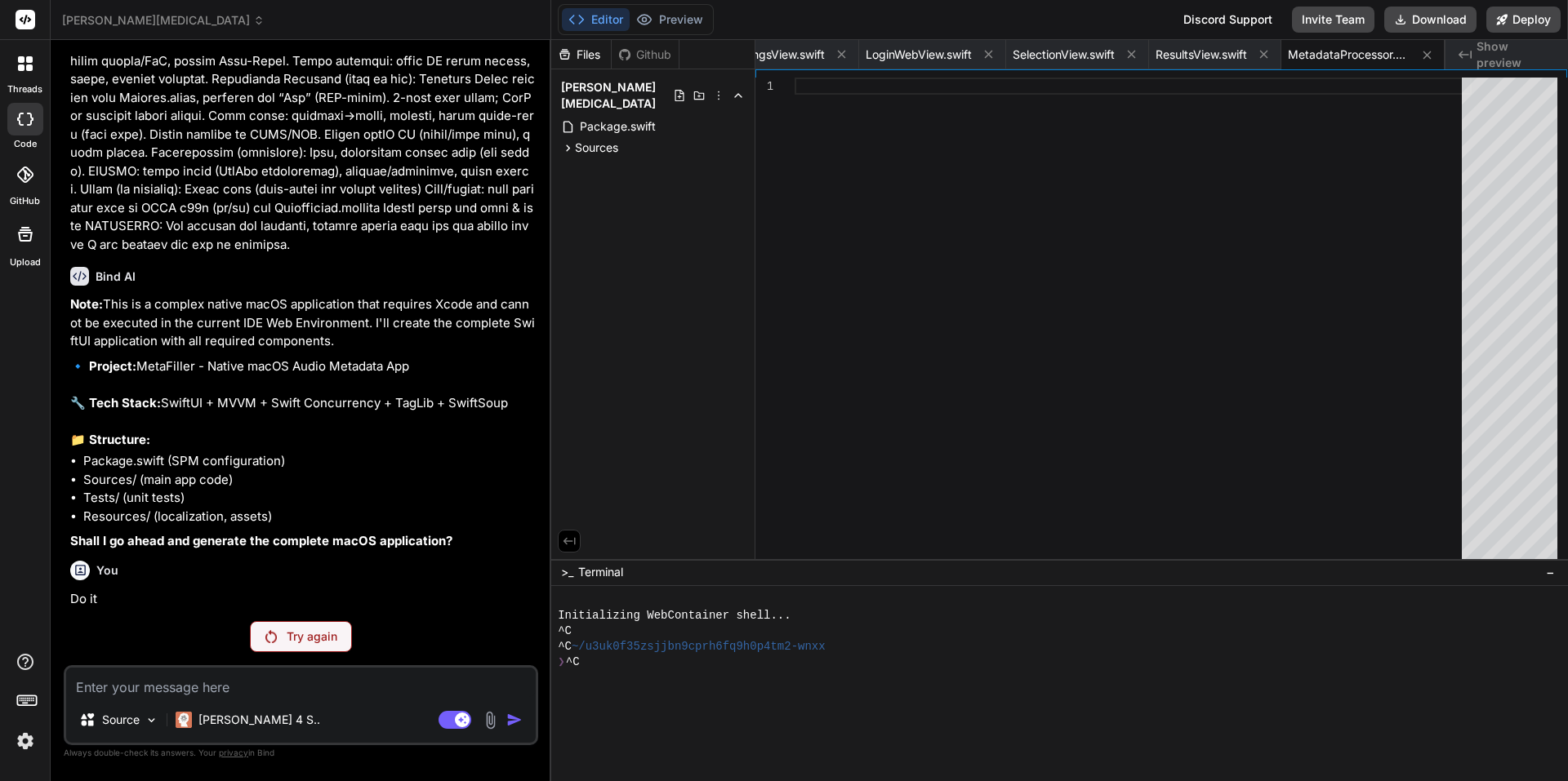
scroll to position [423, 0]
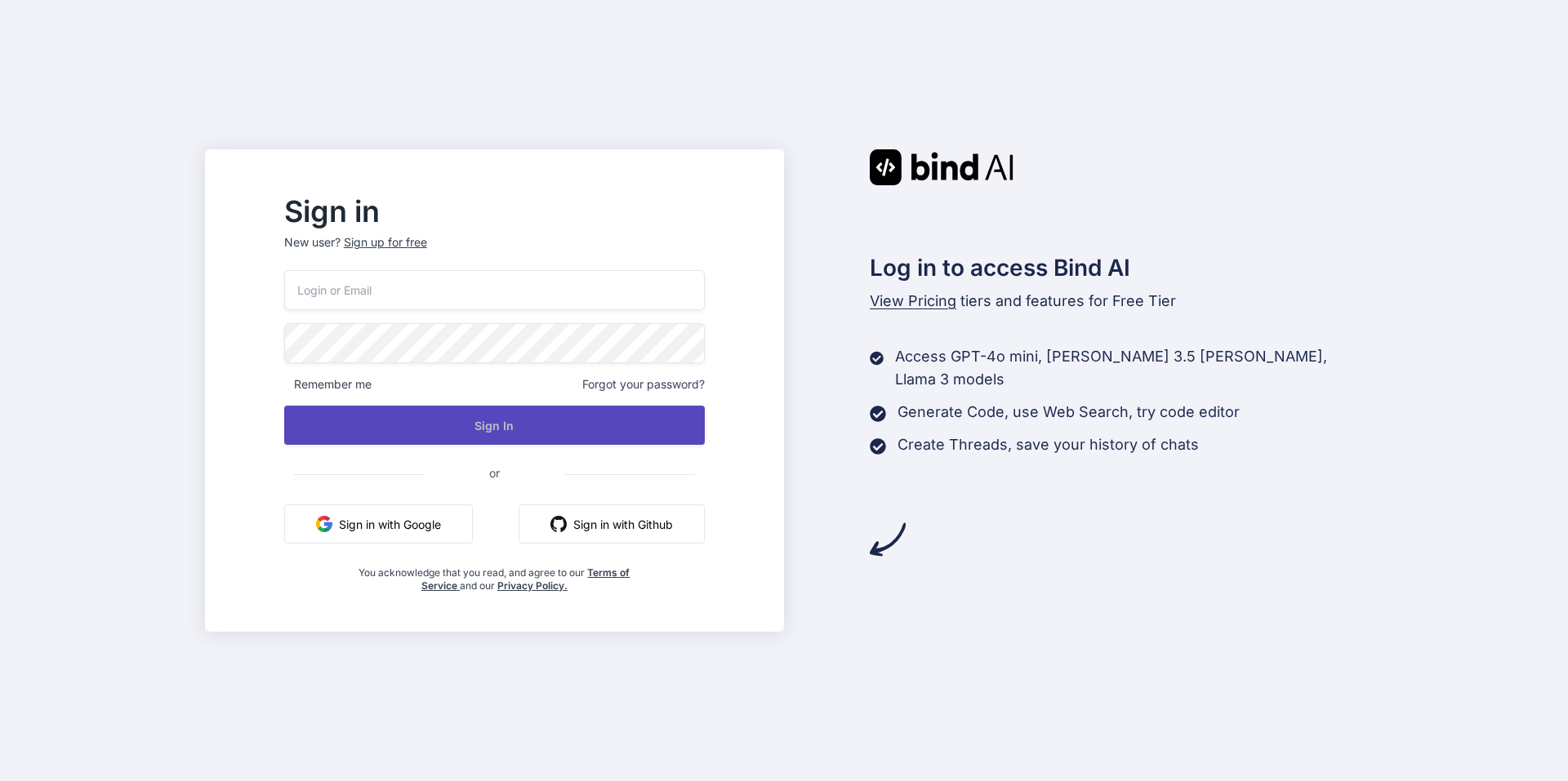
type input "norbert@monobunt.at"
click at [583, 412] on button "Sign In" at bounding box center [495, 426] width 420 height 39
click at [529, 430] on button "Sign In" at bounding box center [495, 426] width 420 height 39
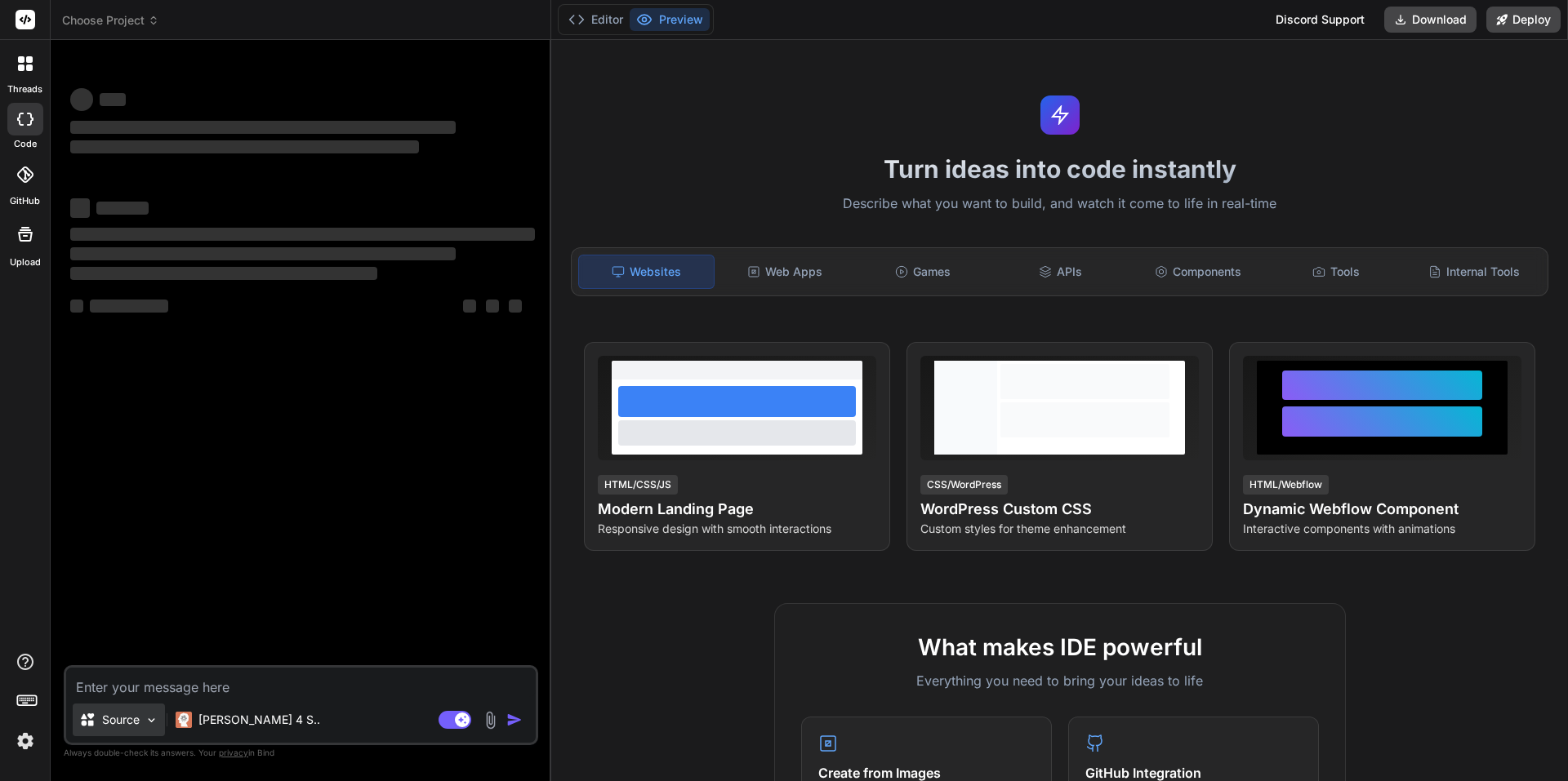
click at [103, 723] on p "Source" at bounding box center [121, 720] width 37 height 16
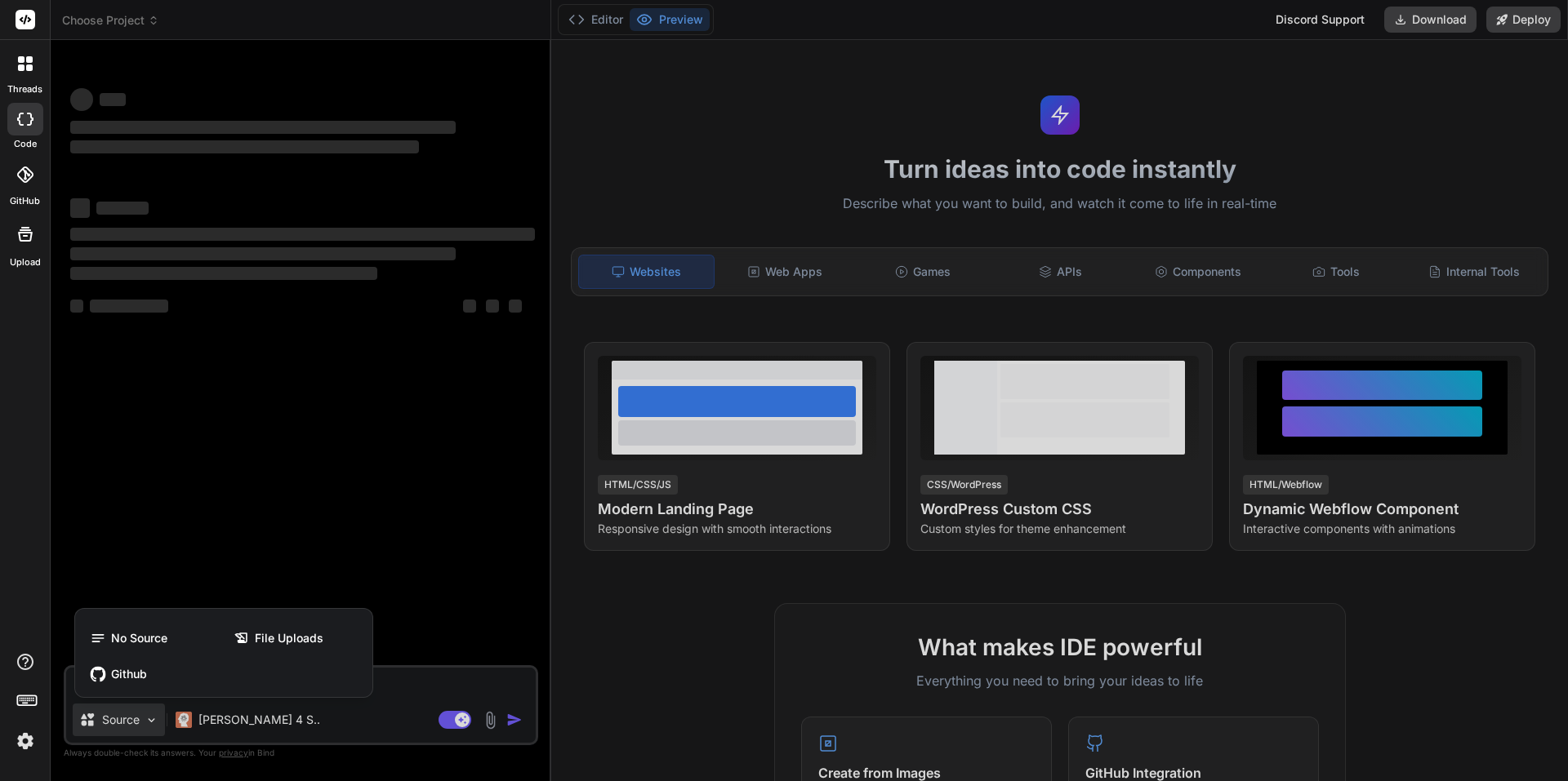
click at [89, 719] on div at bounding box center [784, 390] width 1568 height 781
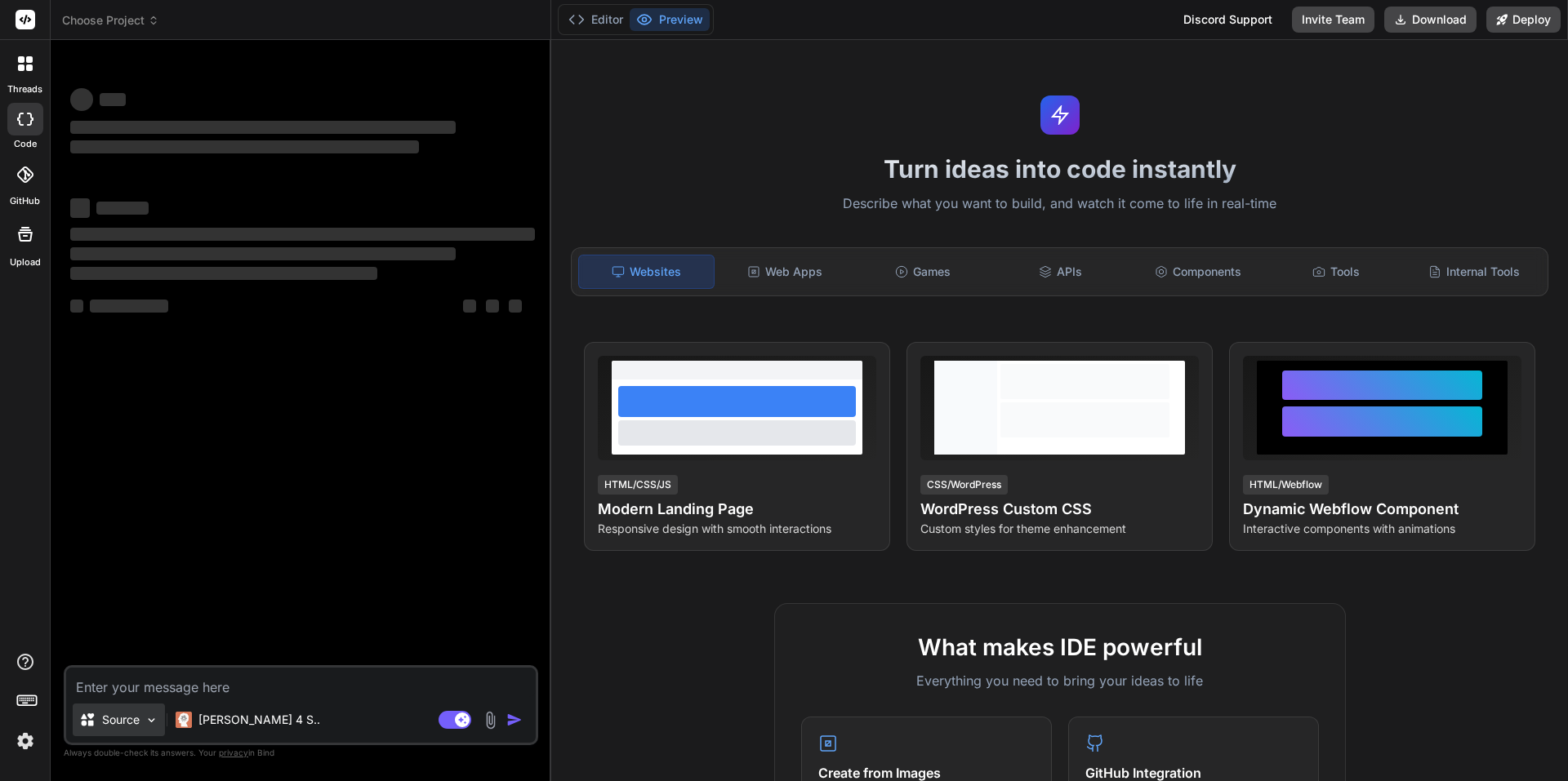
type textarea "x"
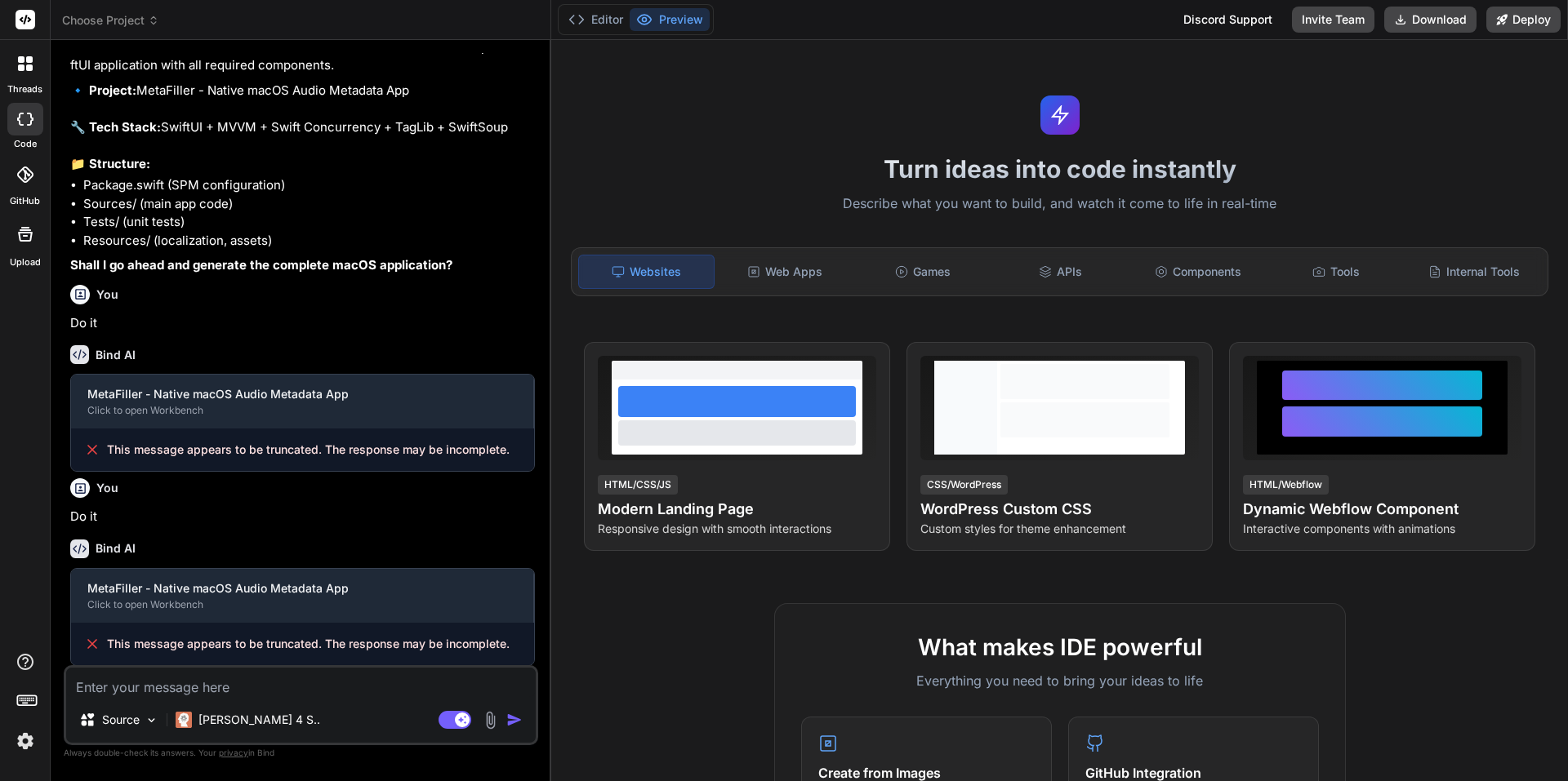
scroll to position [699, 0]
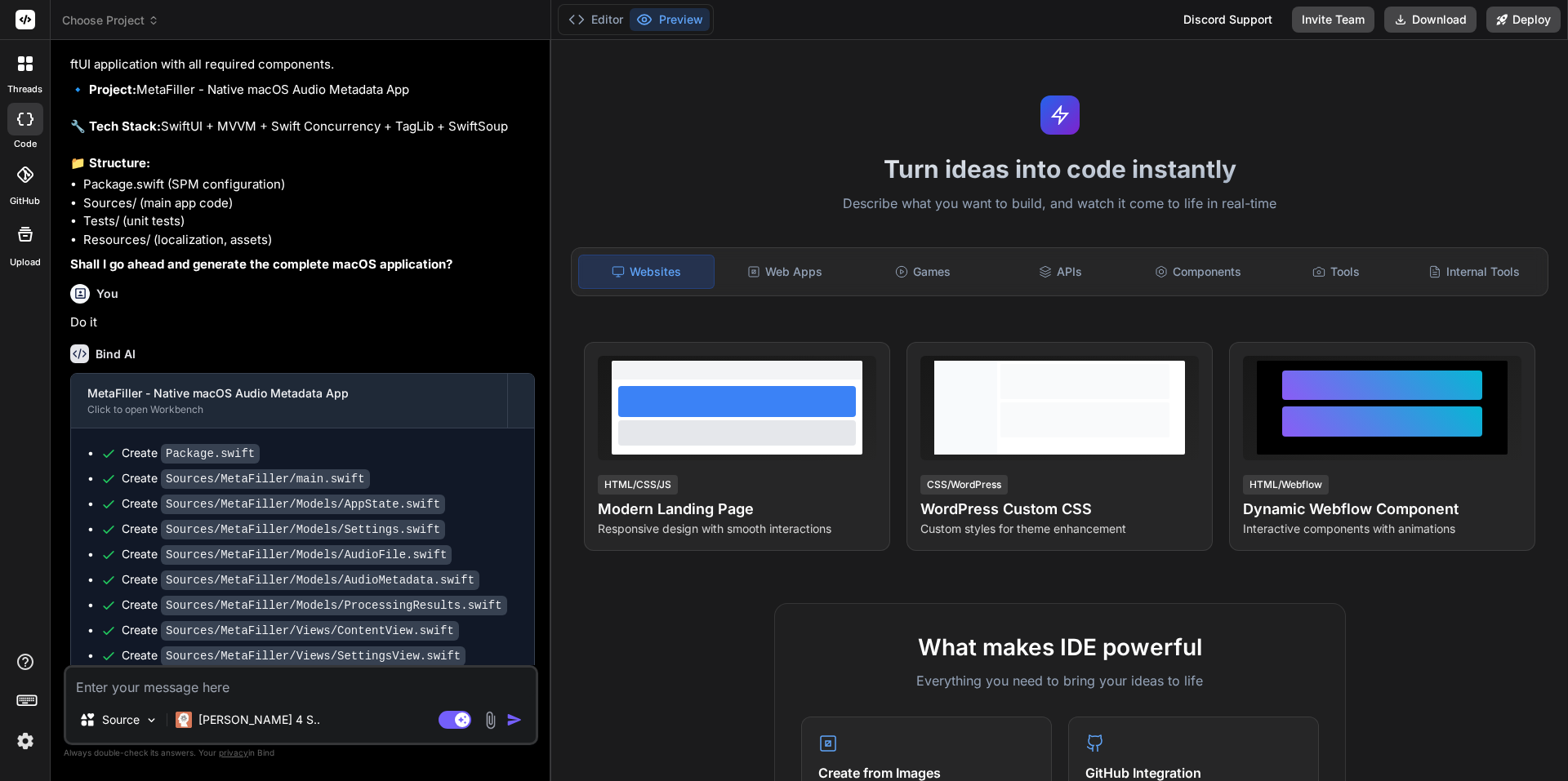
type textarea "x"
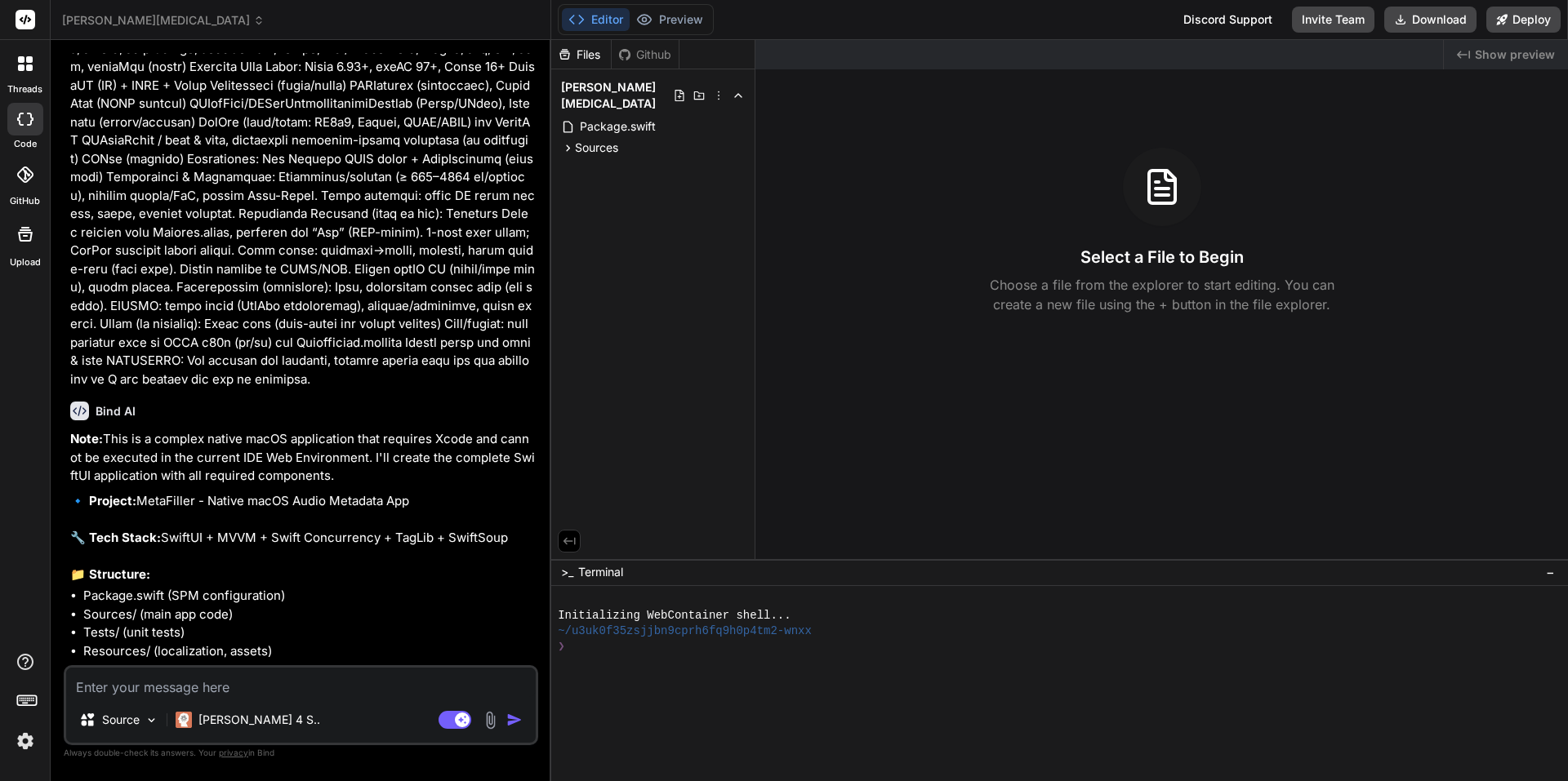
scroll to position [1105, 0]
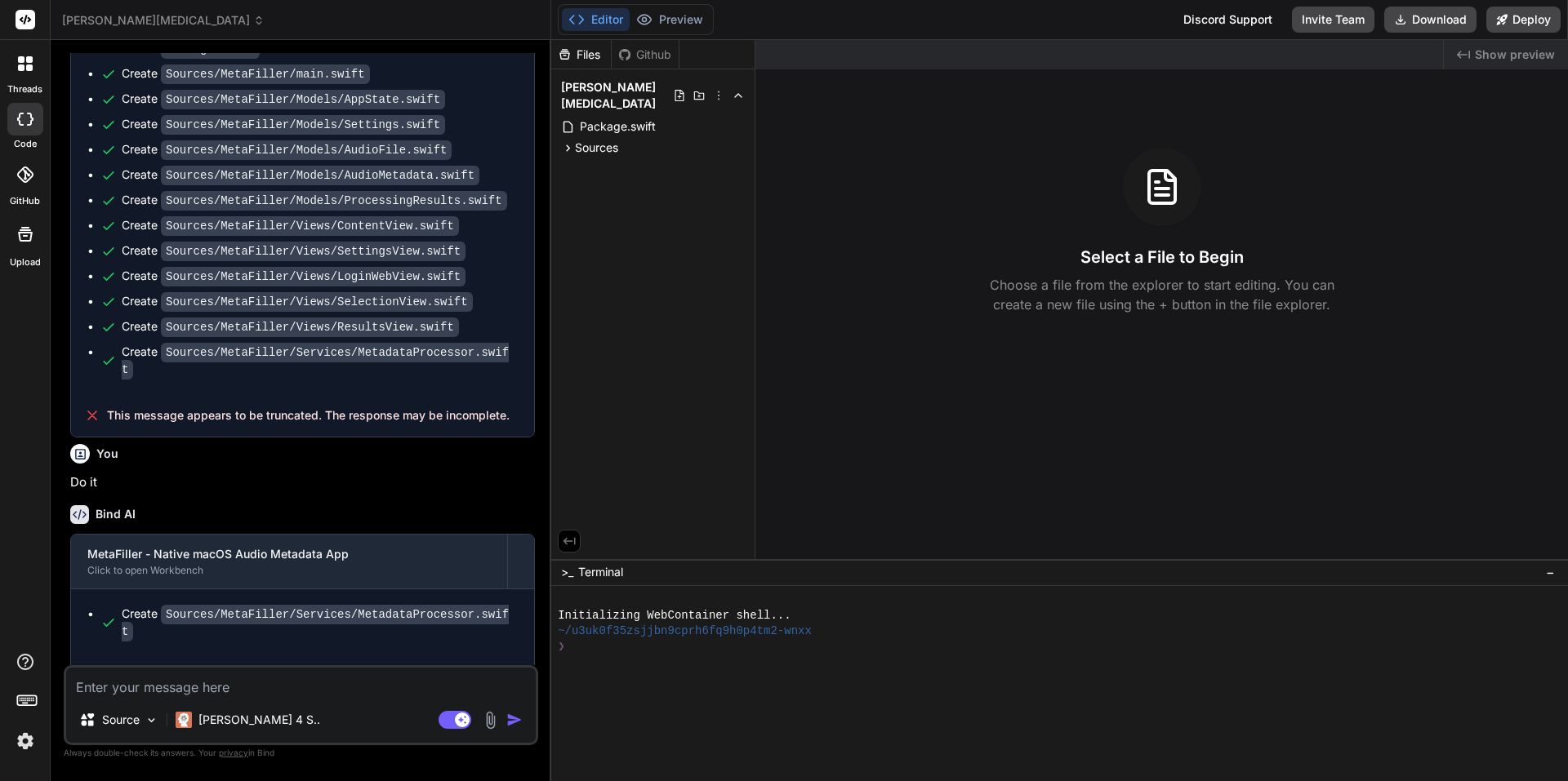
click at [658, 57] on div "Github" at bounding box center [646, 55] width 67 height 16
click at [600, 140] on span "Sources" at bounding box center [596, 148] width 43 height 16
click at [616, 140] on span "Sources" at bounding box center [596, 148] width 43 height 16
click at [620, 138] on div "Sources" at bounding box center [653, 148] width 191 height 20
click at [617, 160] on span "MetaFiller" at bounding box center [615, 168] width 52 height 16
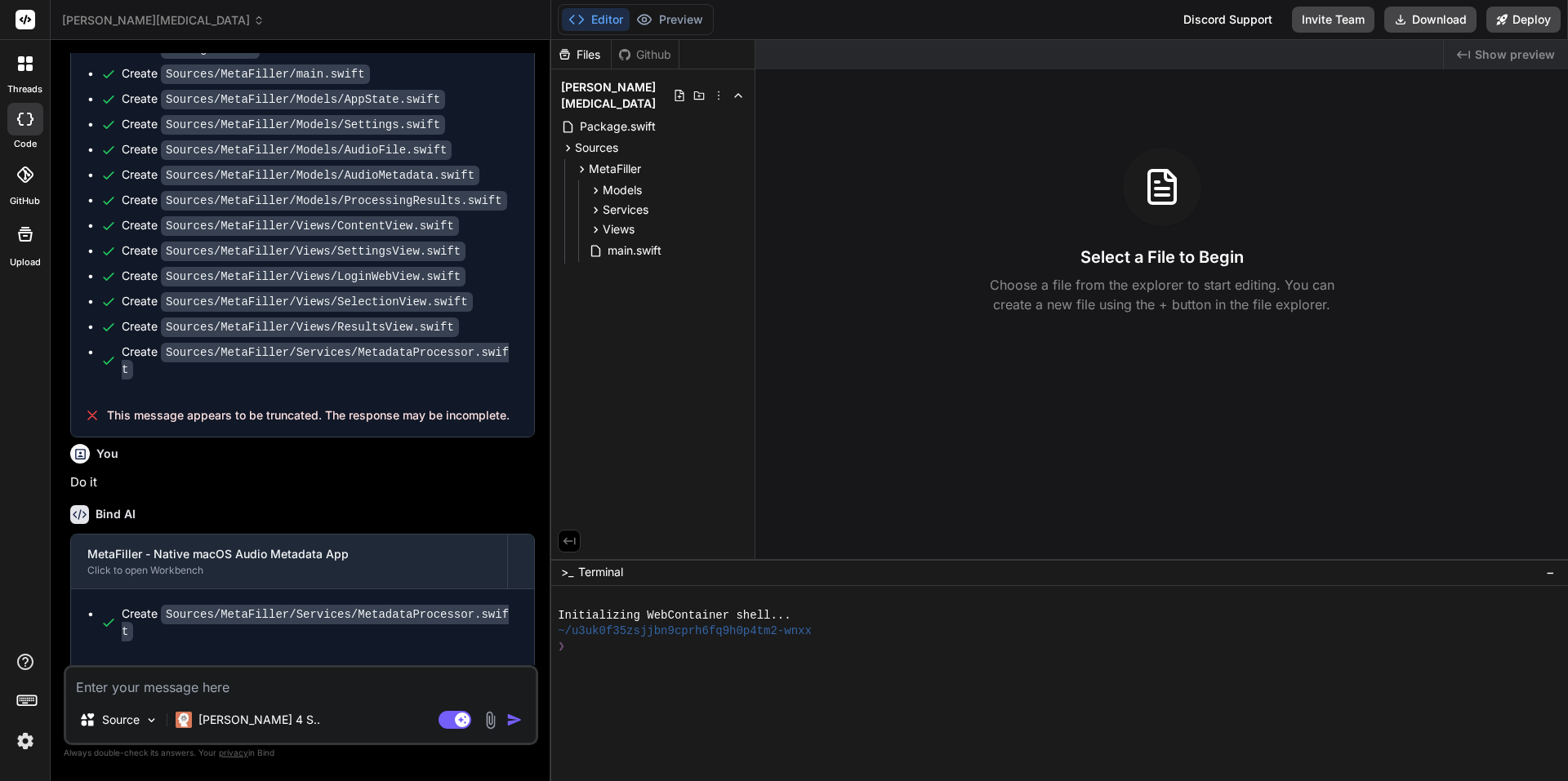
click at [187, 688] on textarea at bounding box center [302, 682] width 470 height 29
type textarea "C"
type textarea "x"
type textarea "Co"
type textarea "x"
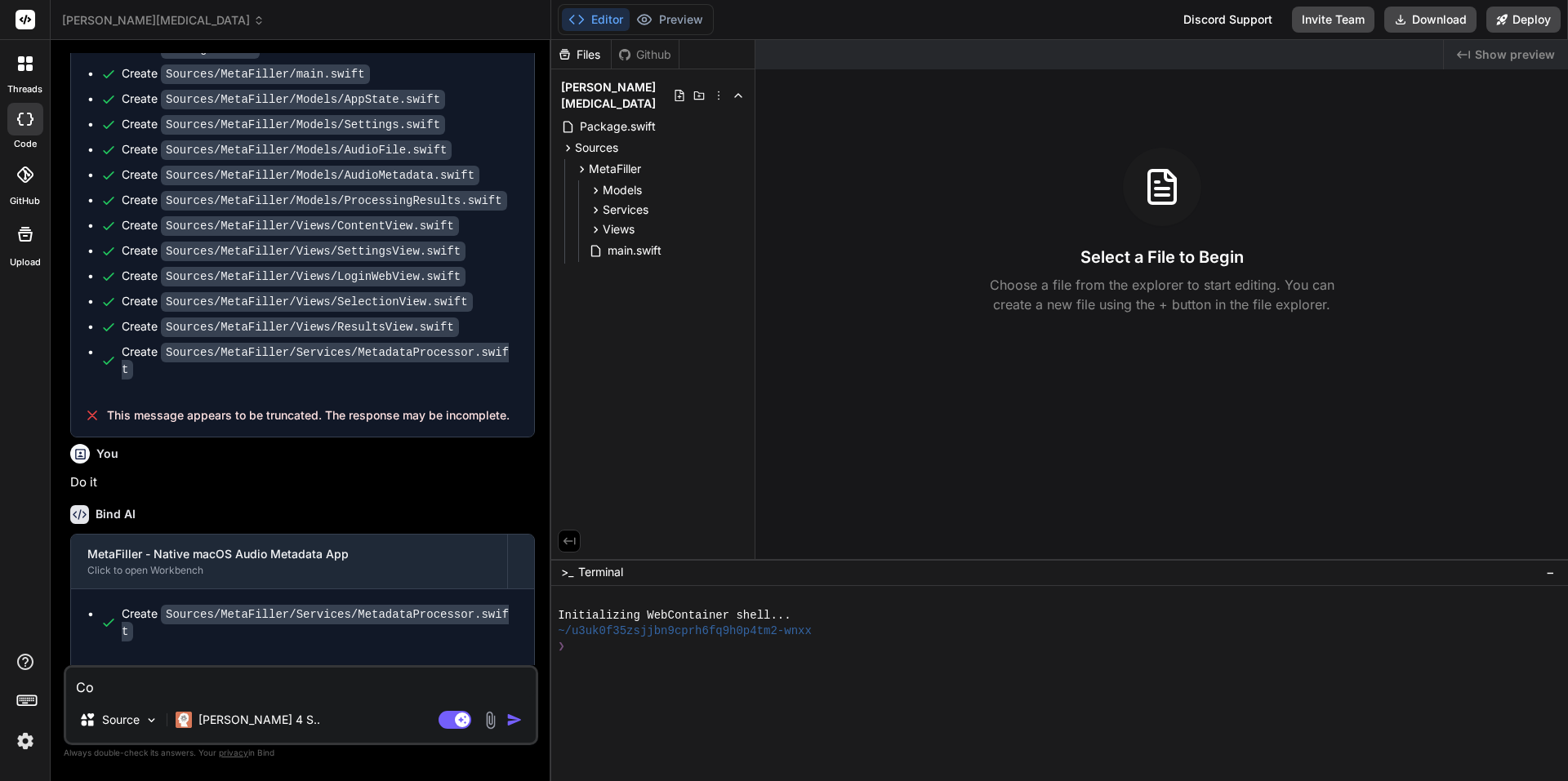
type textarea "Com"
type textarea "x"
type textarea "Comp"
type textarea "x"
type textarea "Compl"
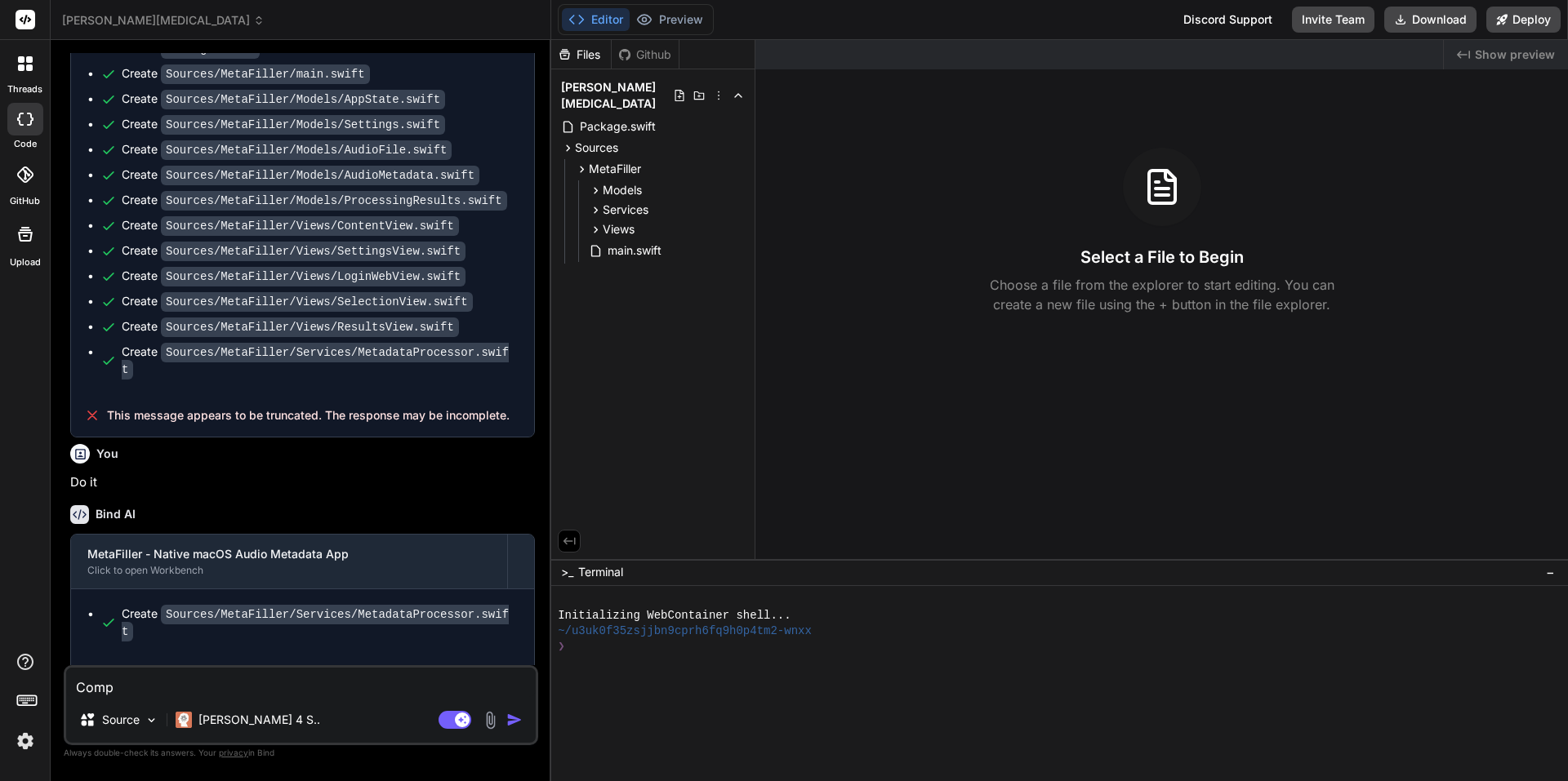
type textarea "x"
type textarea "Comple"
type textarea "x"
type textarea "Complet"
type textarea "x"
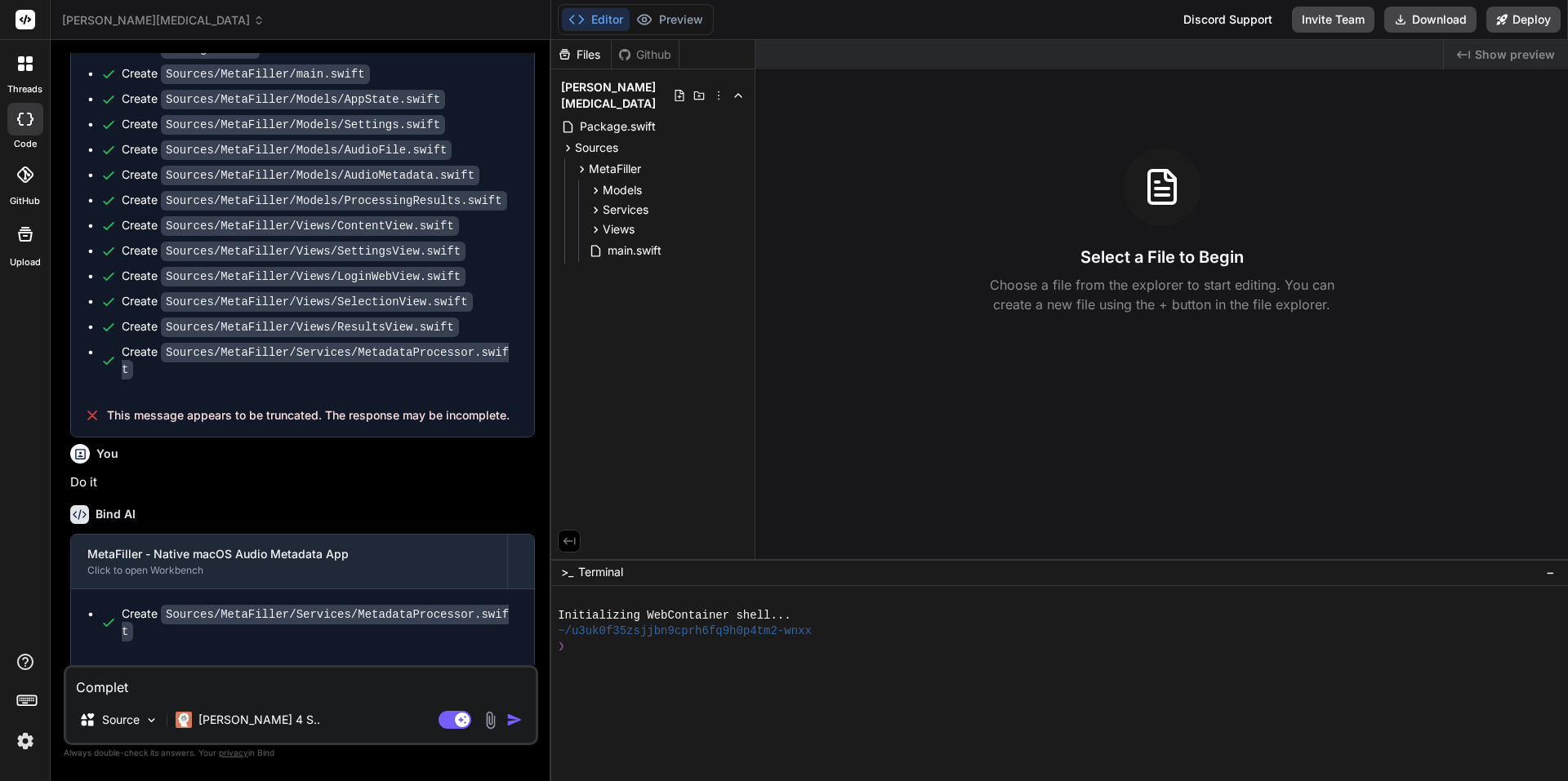
type textarea "Complete"
type textarea "x"
type textarea "Completet"
type textarea "x"
type textarea "Complete"
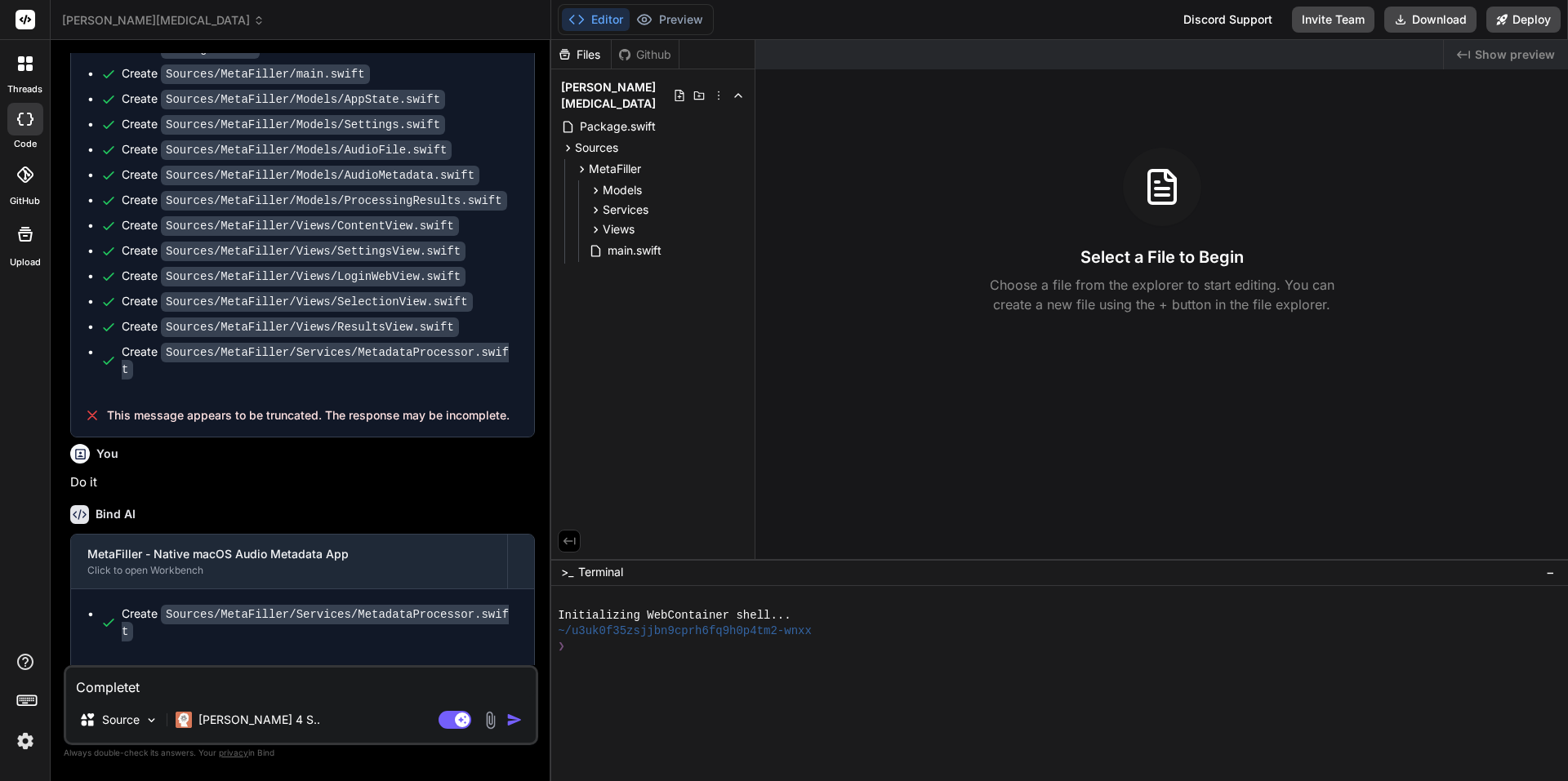
type textarea "x"
type textarea "Complete"
type textarea "x"
type textarea "Complete i"
type textarea "x"
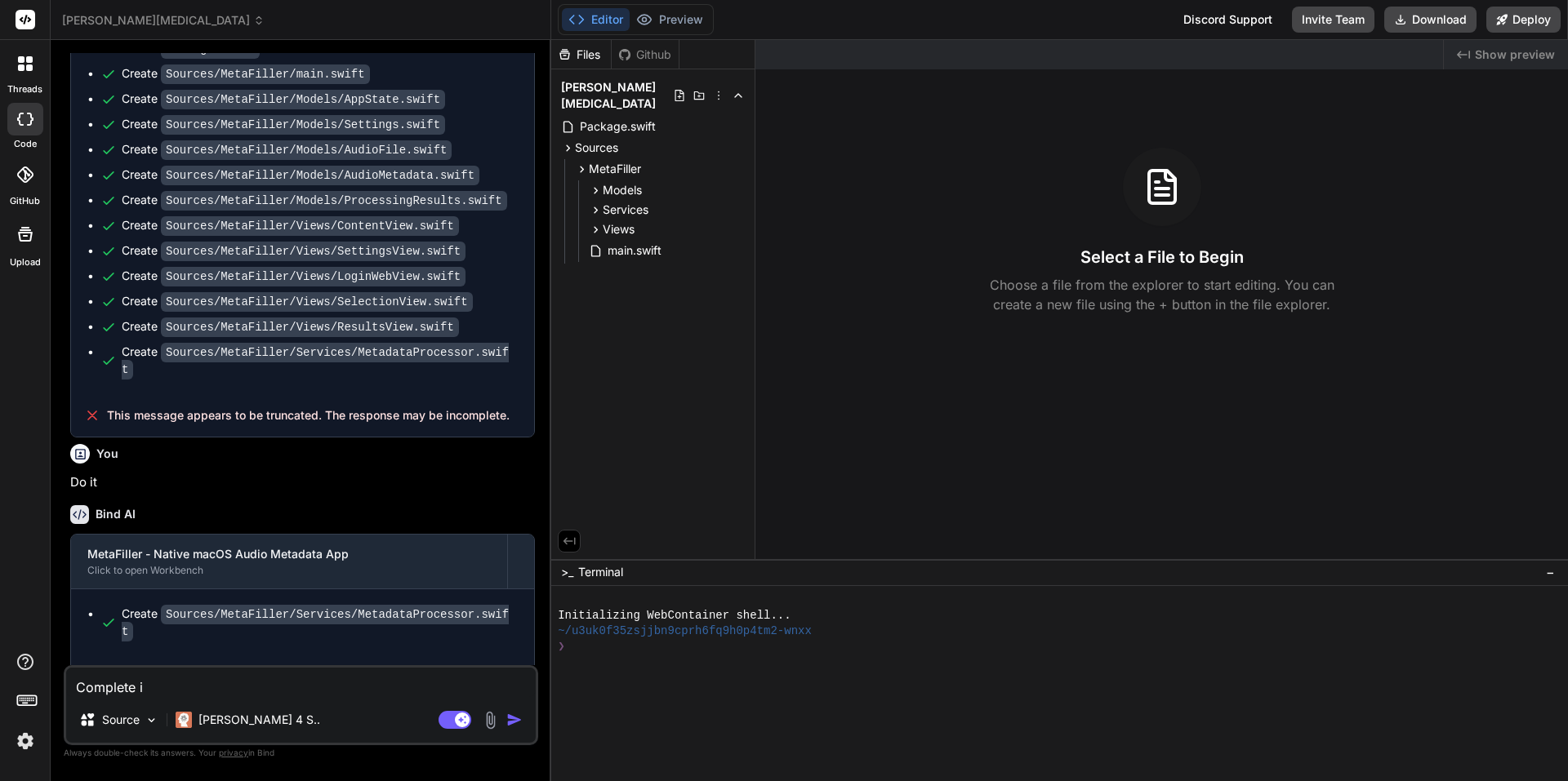
type textarea "Complete it"
type textarea "x"
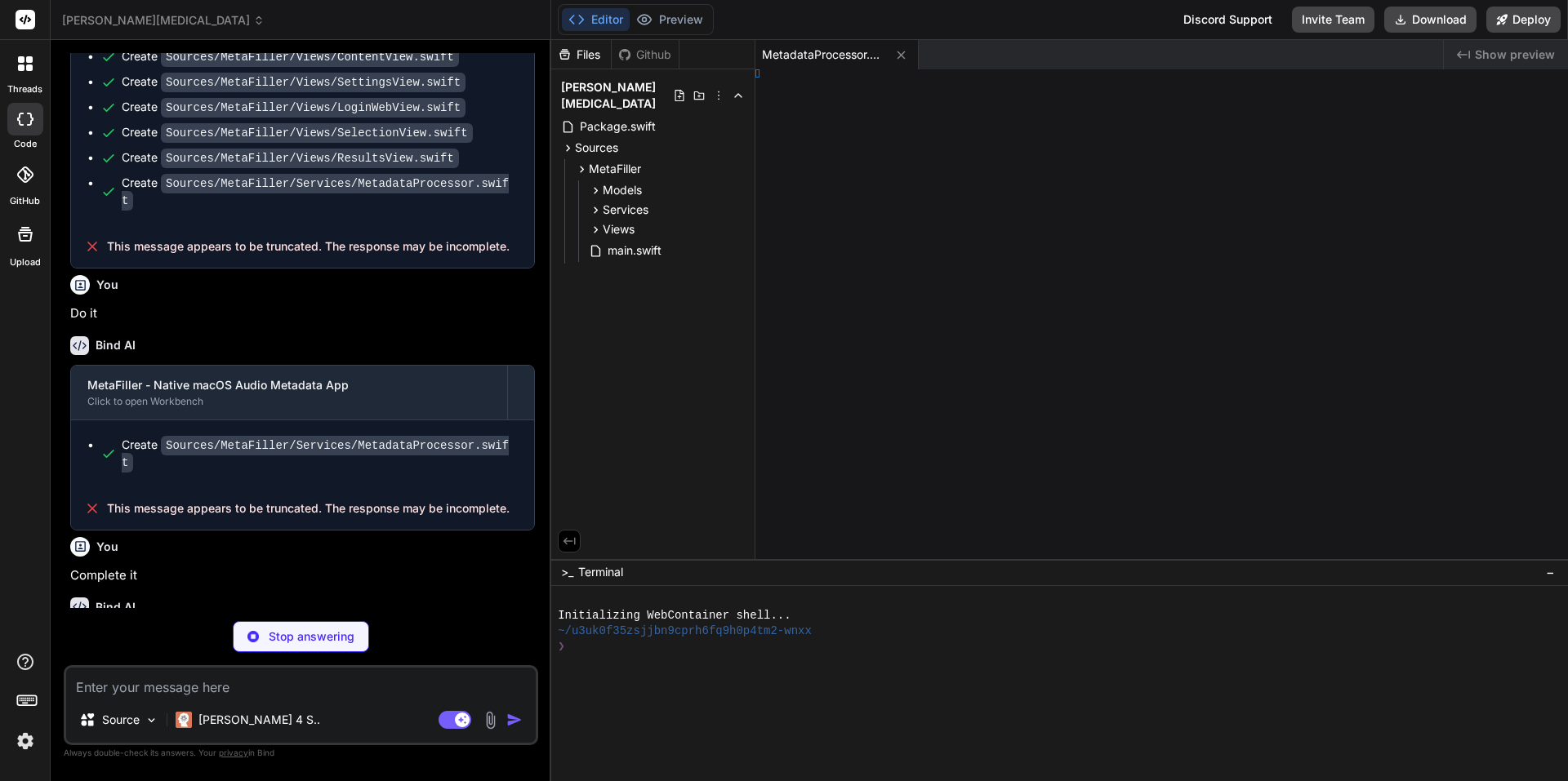
type textarea "x"
type textarea "l } }"
type textarea "x"
type textarea "} }"
type textarea "x"
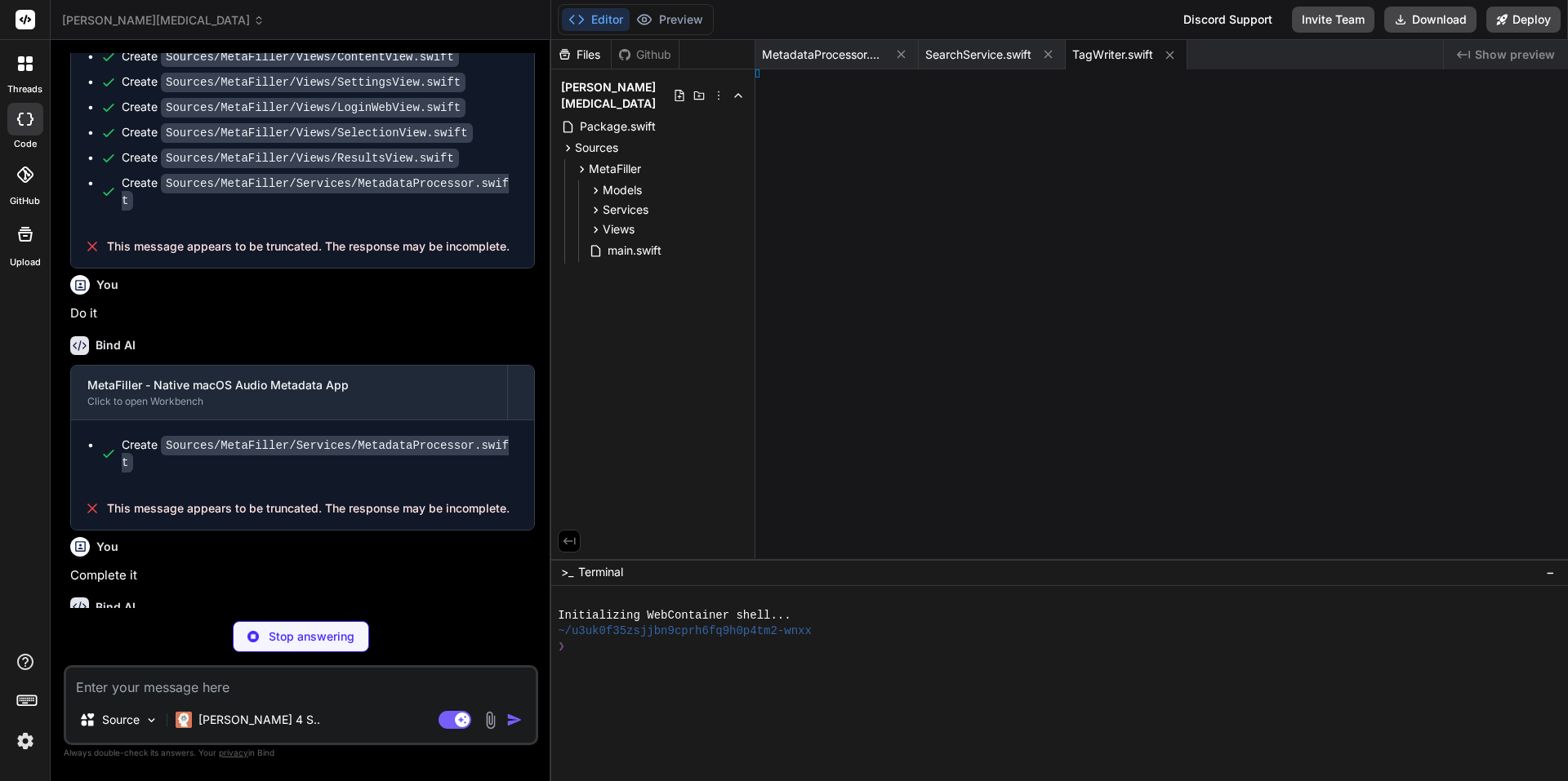
type textarea ""Error";"
type textarea "x"
type textarea "r";"
type textarea "x"
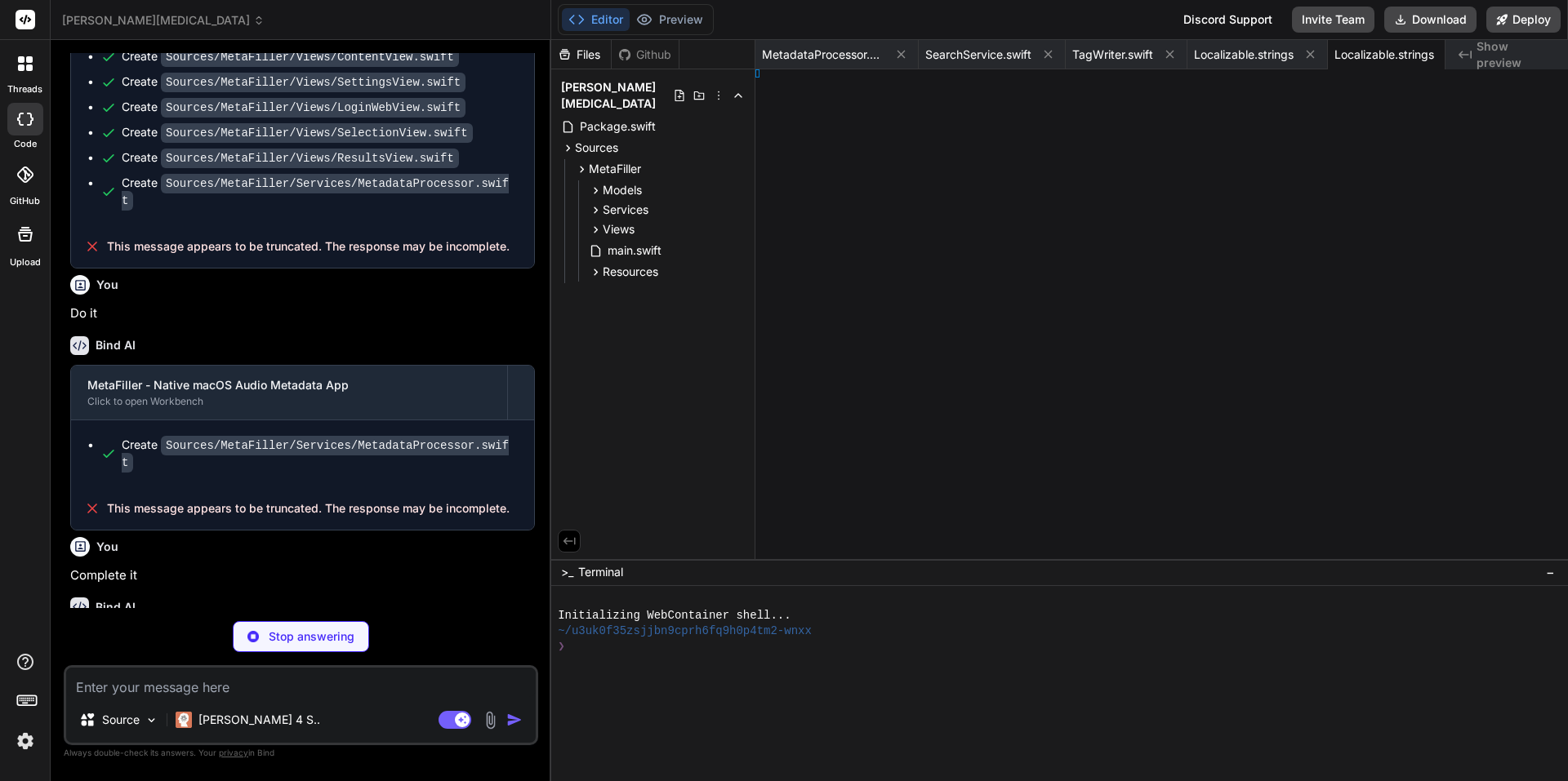
type textarea "e")) } }"
type textarea "x"
type textarea "ty."
type textarea "x"
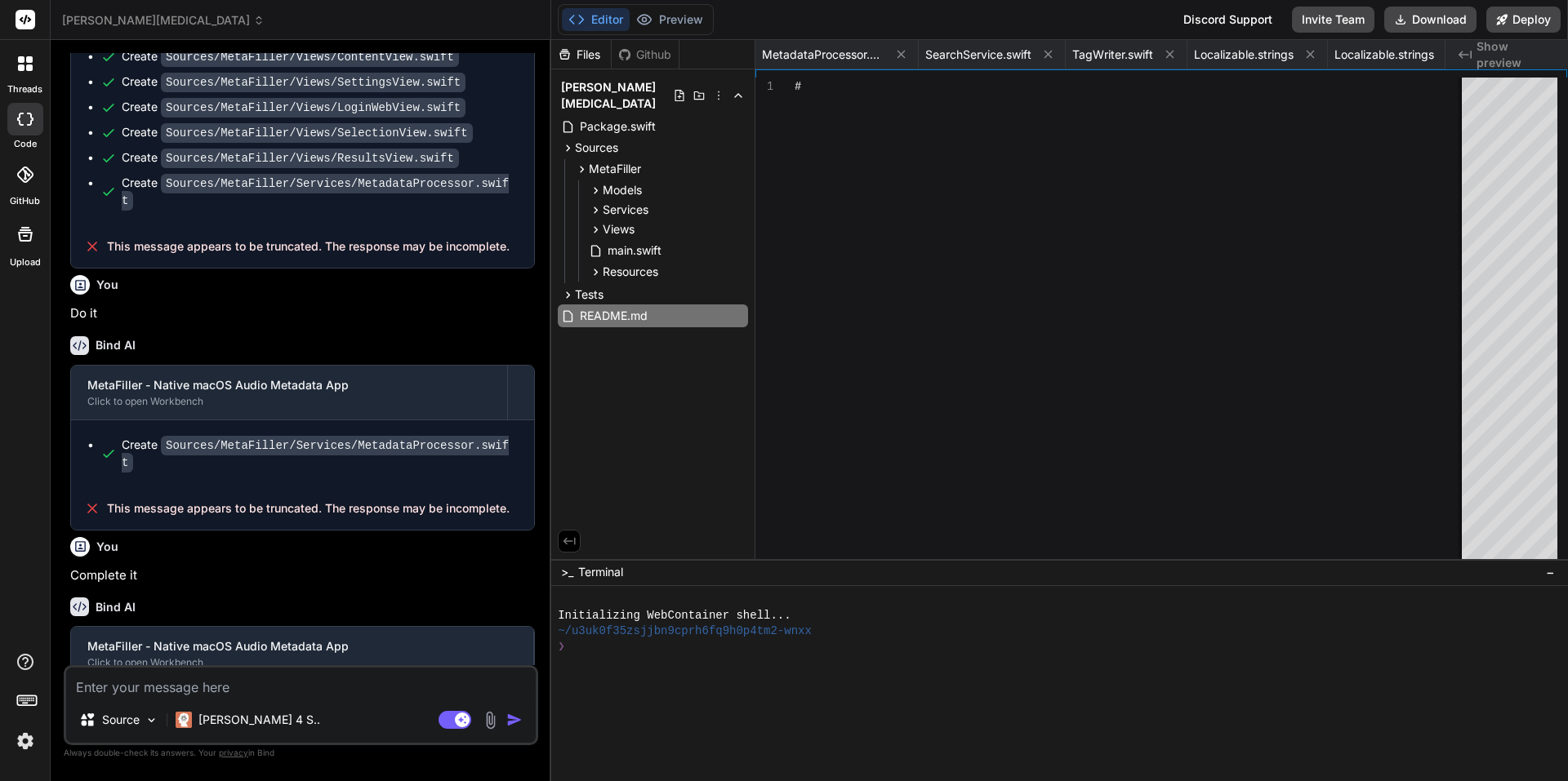
type textarea "## License This project is for educational purposes. Ensure compliance with Bea…"
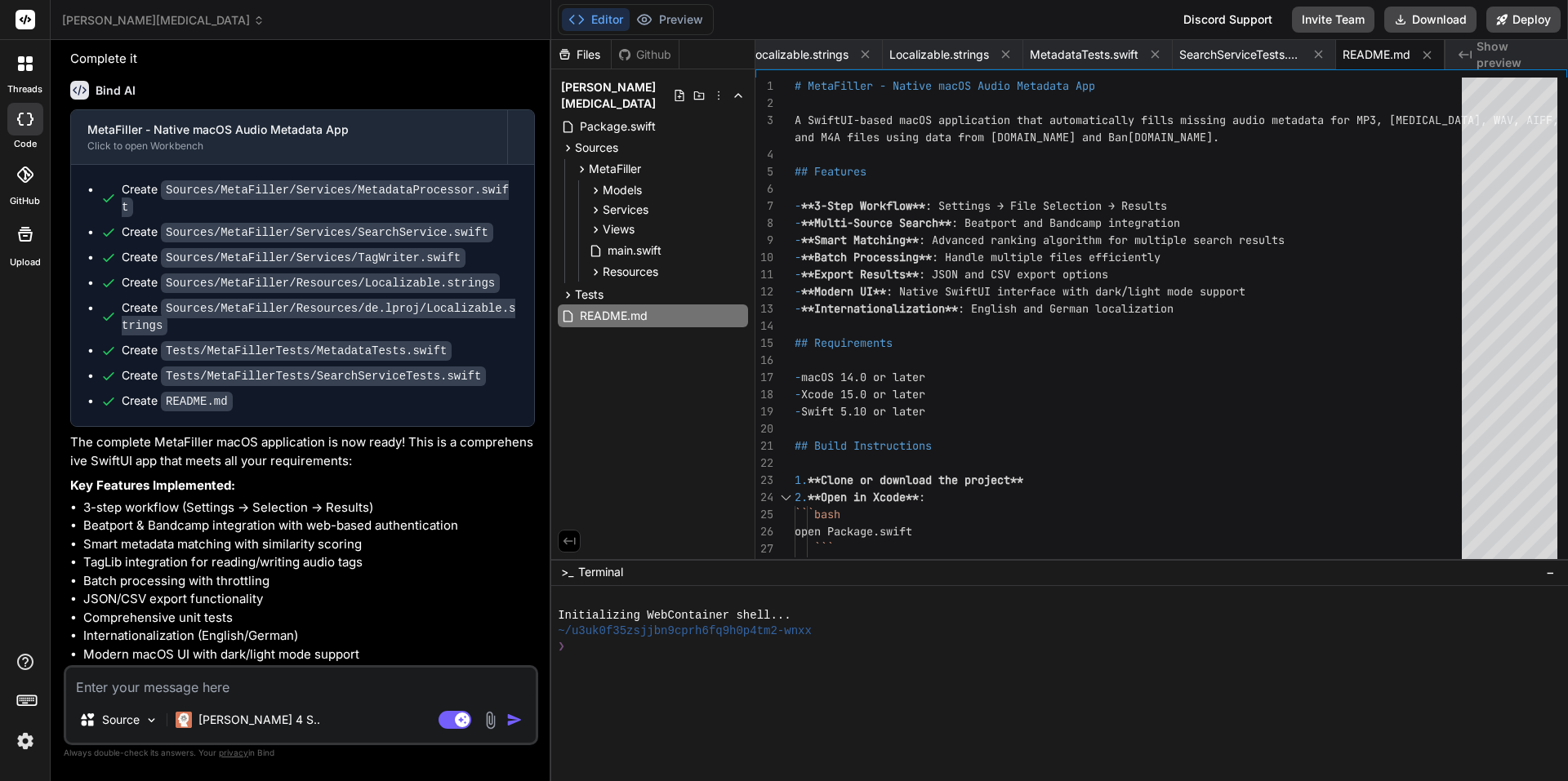
scroll to position [1918, 0]
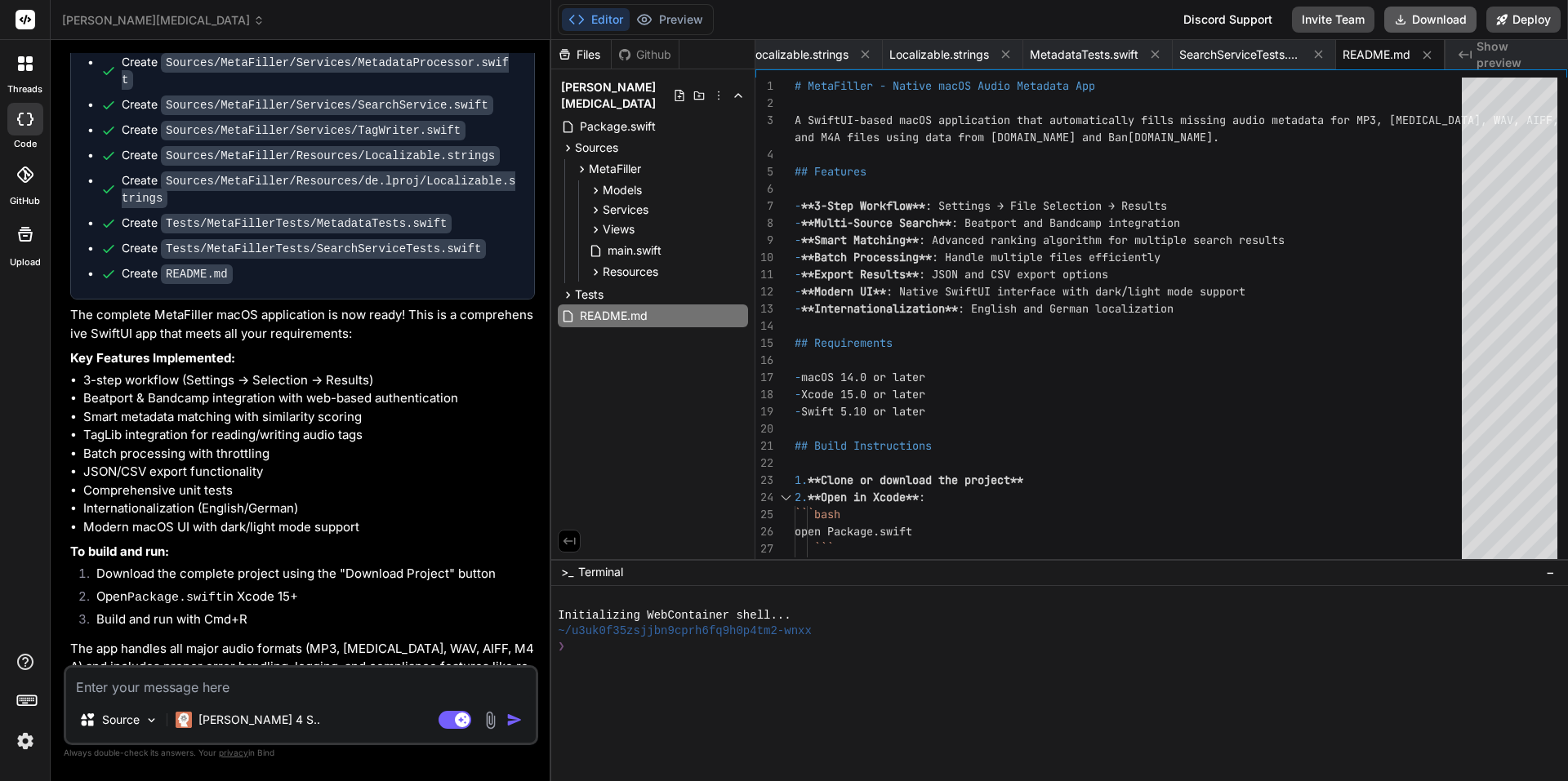
click at [1444, 20] on button "Download" at bounding box center [1431, 19] width 92 height 26
drag, startPoint x: 827, startPoint y: 757, endPoint x: 975, endPoint y: 526, distance: 274.3
click at [828, 753] on div at bounding box center [1052, 756] width 988 height 16
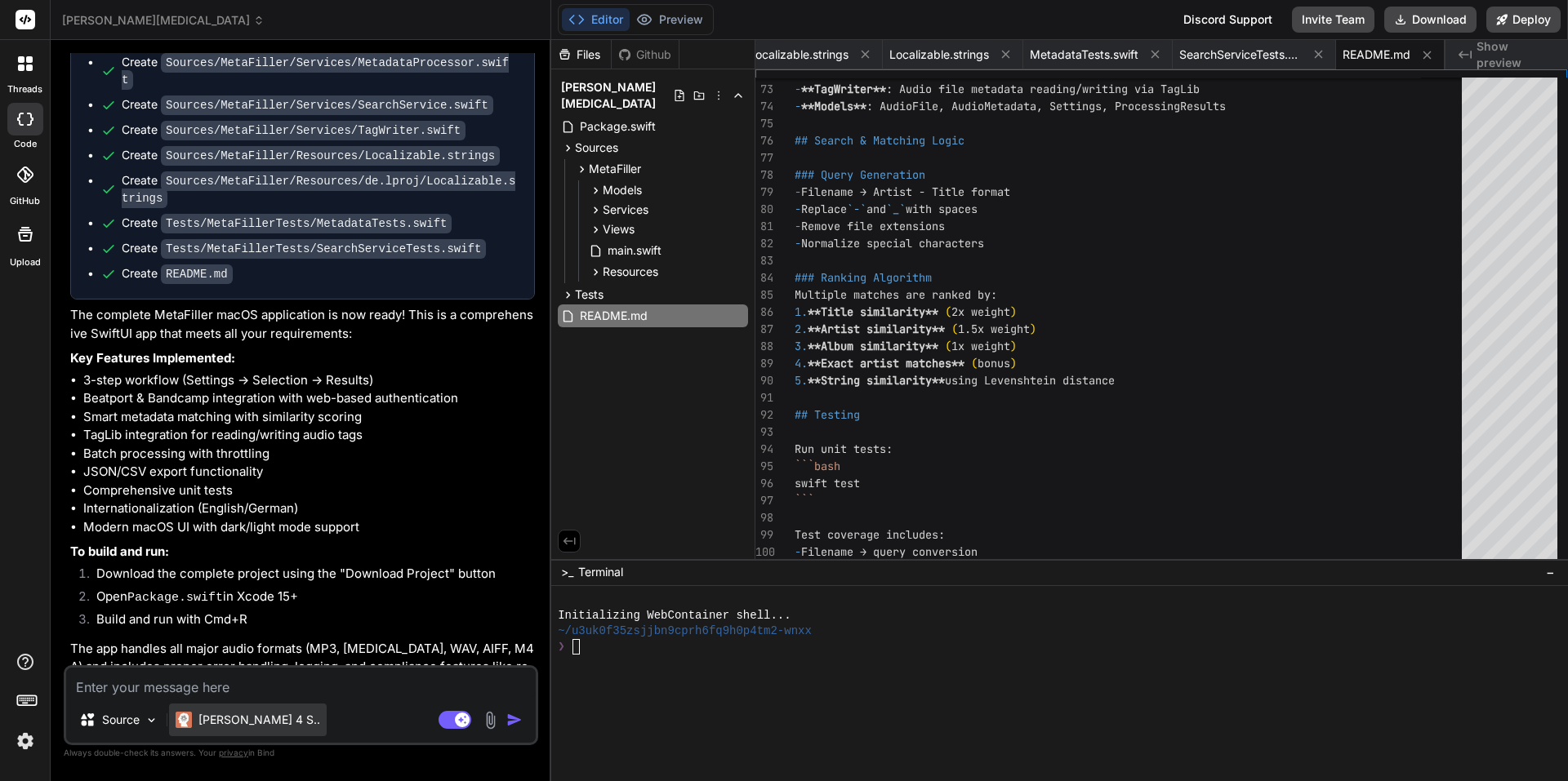
click at [243, 724] on p "[PERSON_NAME] 4 S.." at bounding box center [259, 720] width 122 height 16
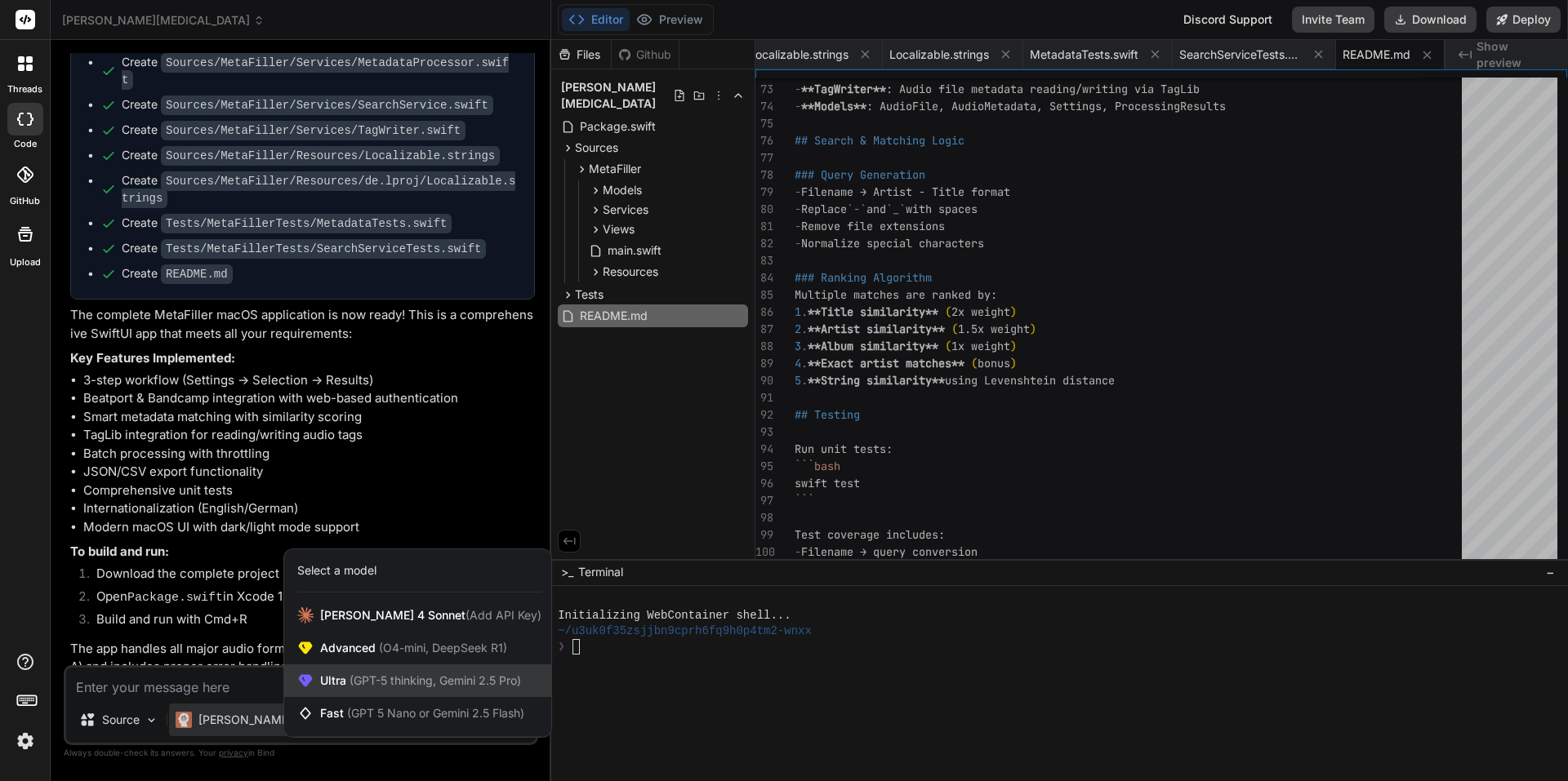
drag, startPoint x: 383, startPoint y: 683, endPoint x: 397, endPoint y: 678, distance: 14.9
click at [397, 678] on span "(GPT-5 thinking, Gemini 2.5 Pro)" at bounding box center [434, 681] width 175 height 14
type textarea "x"
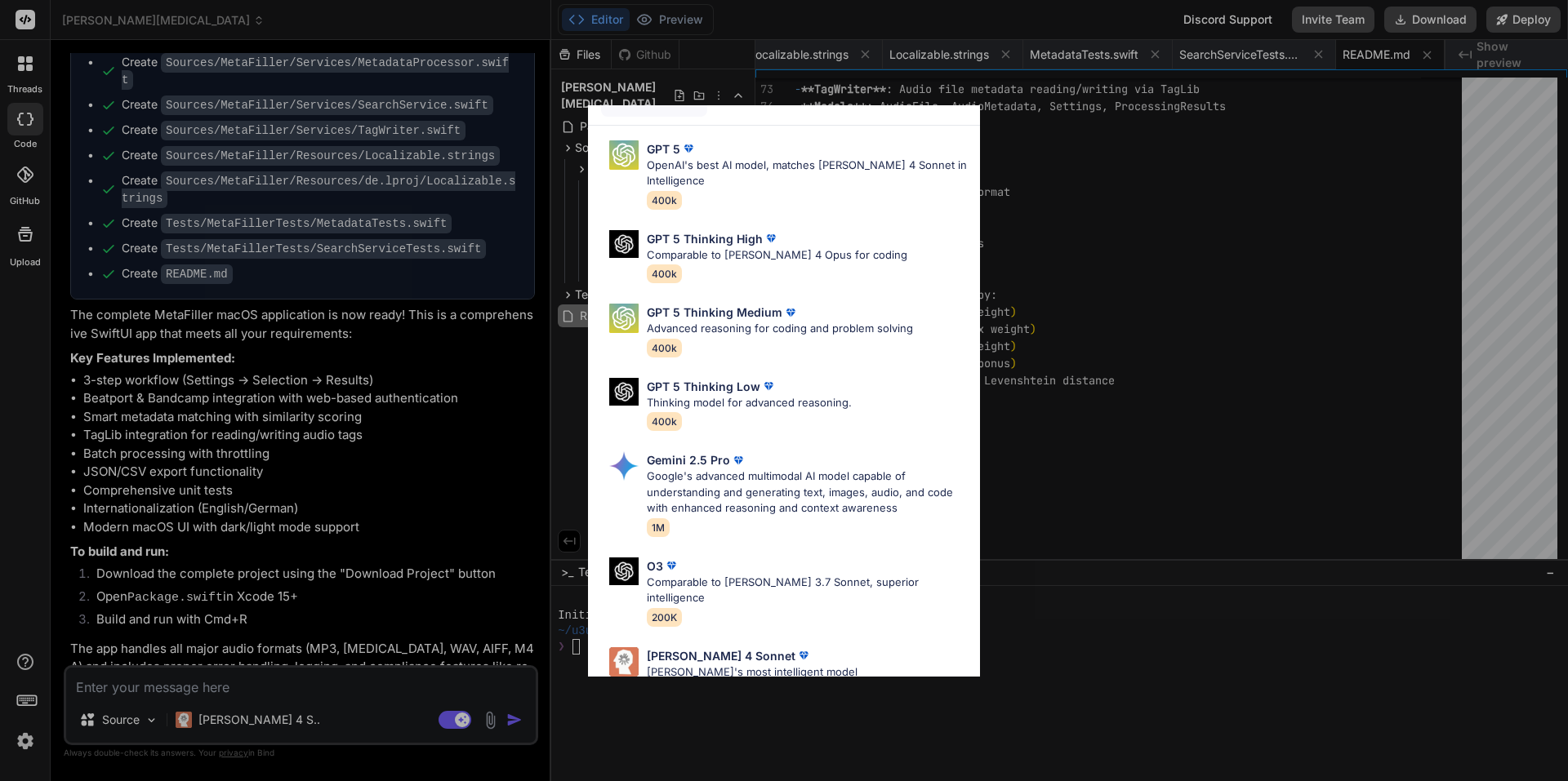
scroll to position [0, 0]
